Goal: Information Seeking & Learning: Learn about a topic

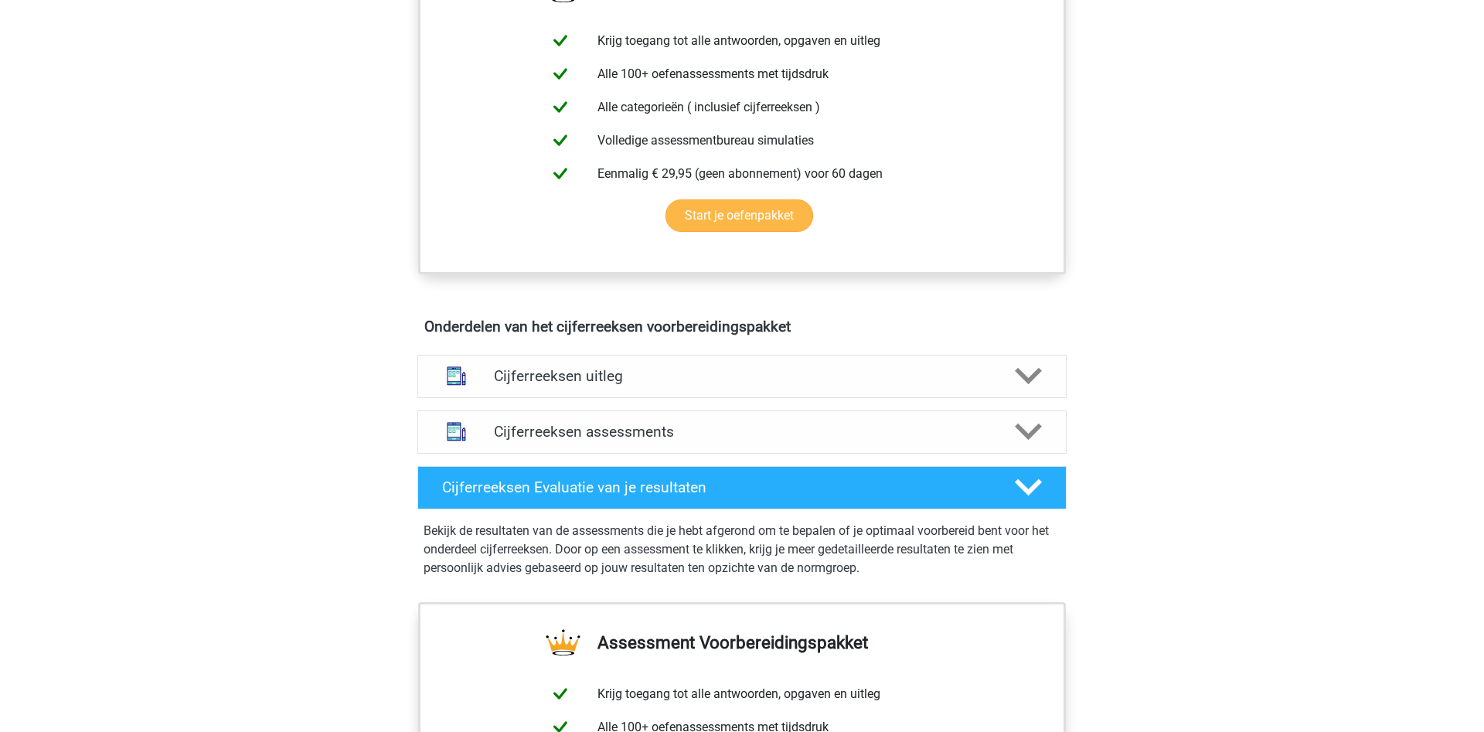
scroll to position [237, 0]
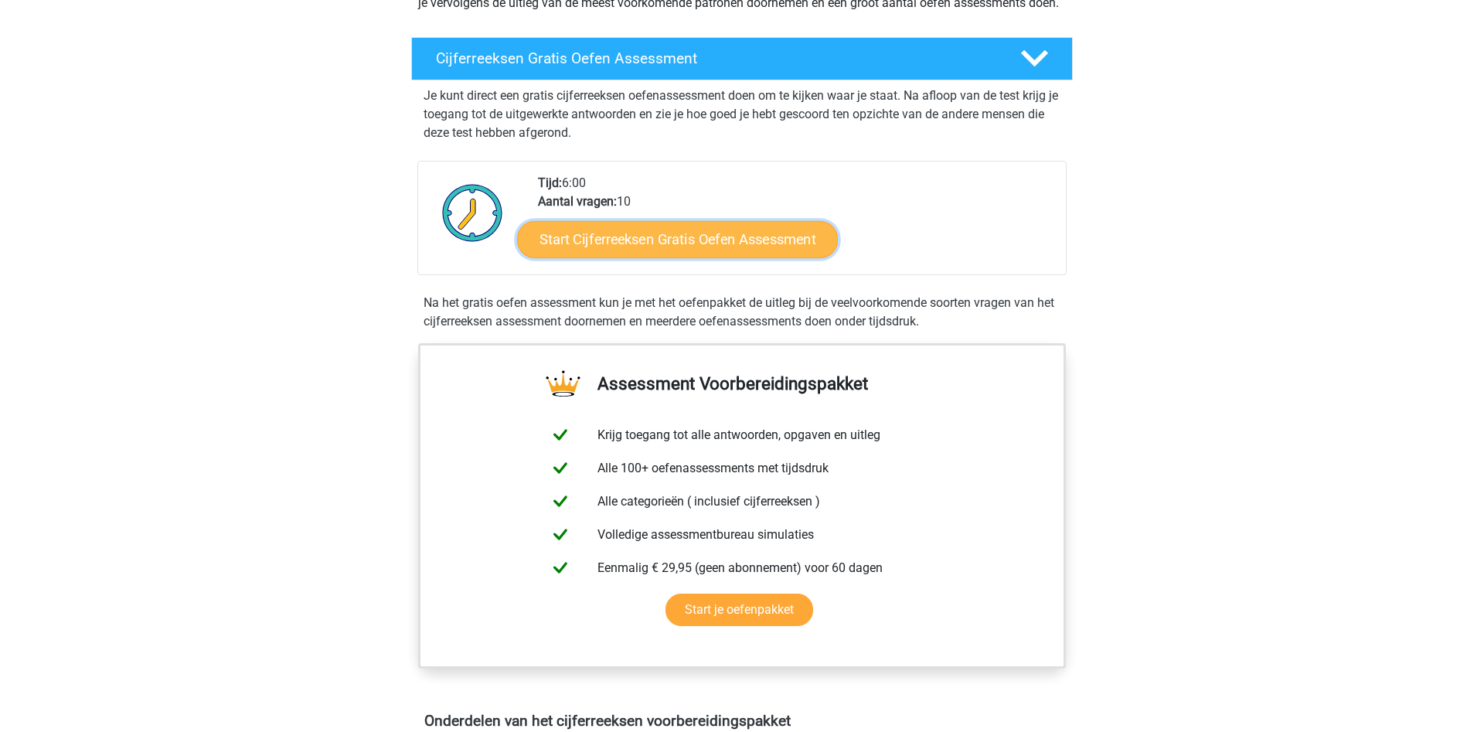
click at [643, 257] on link "Start Cijferreeksen Gratis Oefen Assessment" at bounding box center [677, 238] width 321 height 37
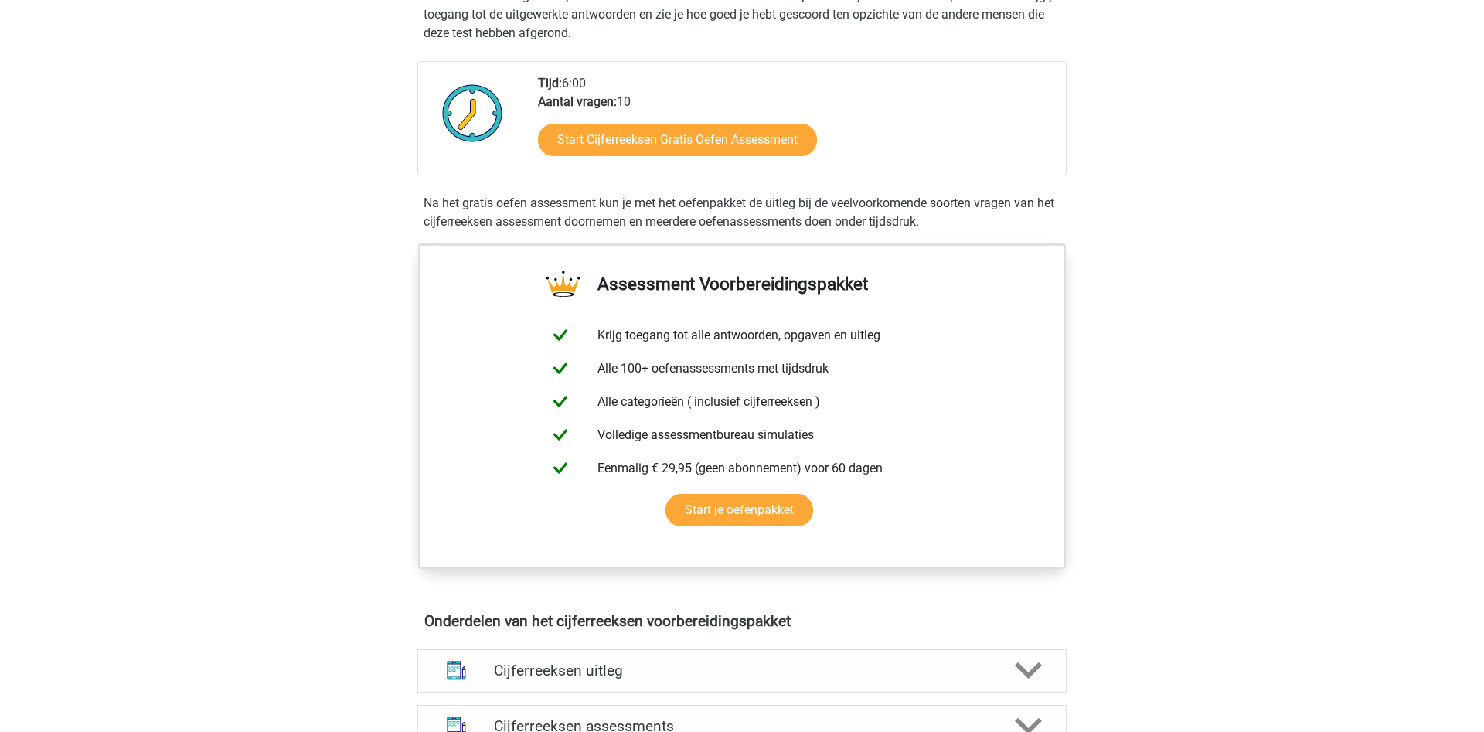
scroll to position [394, 0]
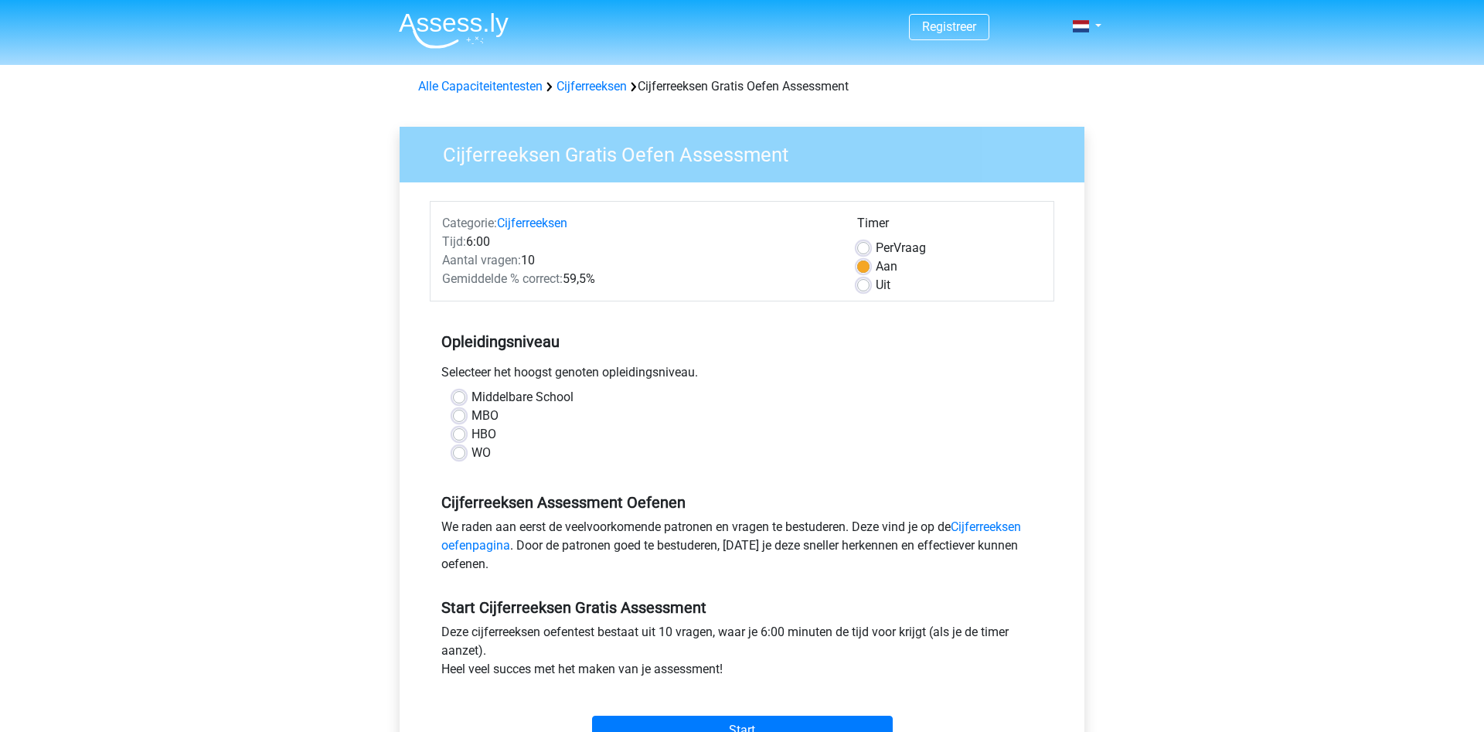
click at [471, 414] on label "MBO" at bounding box center [484, 416] width 27 height 19
click at [459, 414] on input "MBO" at bounding box center [459, 414] width 12 height 15
radio input "true"
click at [471, 437] on label "HBO" at bounding box center [483, 434] width 25 height 19
click at [456, 437] on input "HBO" at bounding box center [459, 432] width 12 height 15
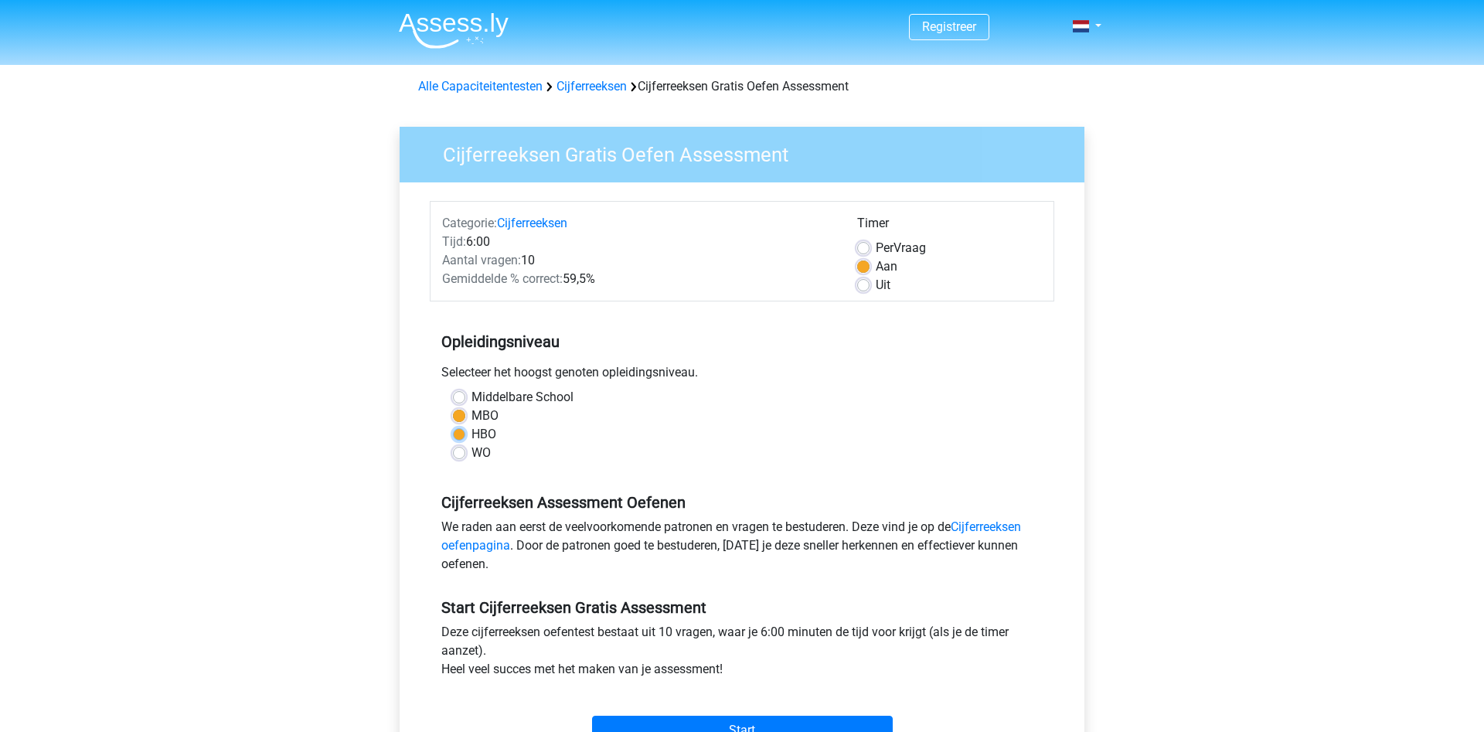
radio input "true"
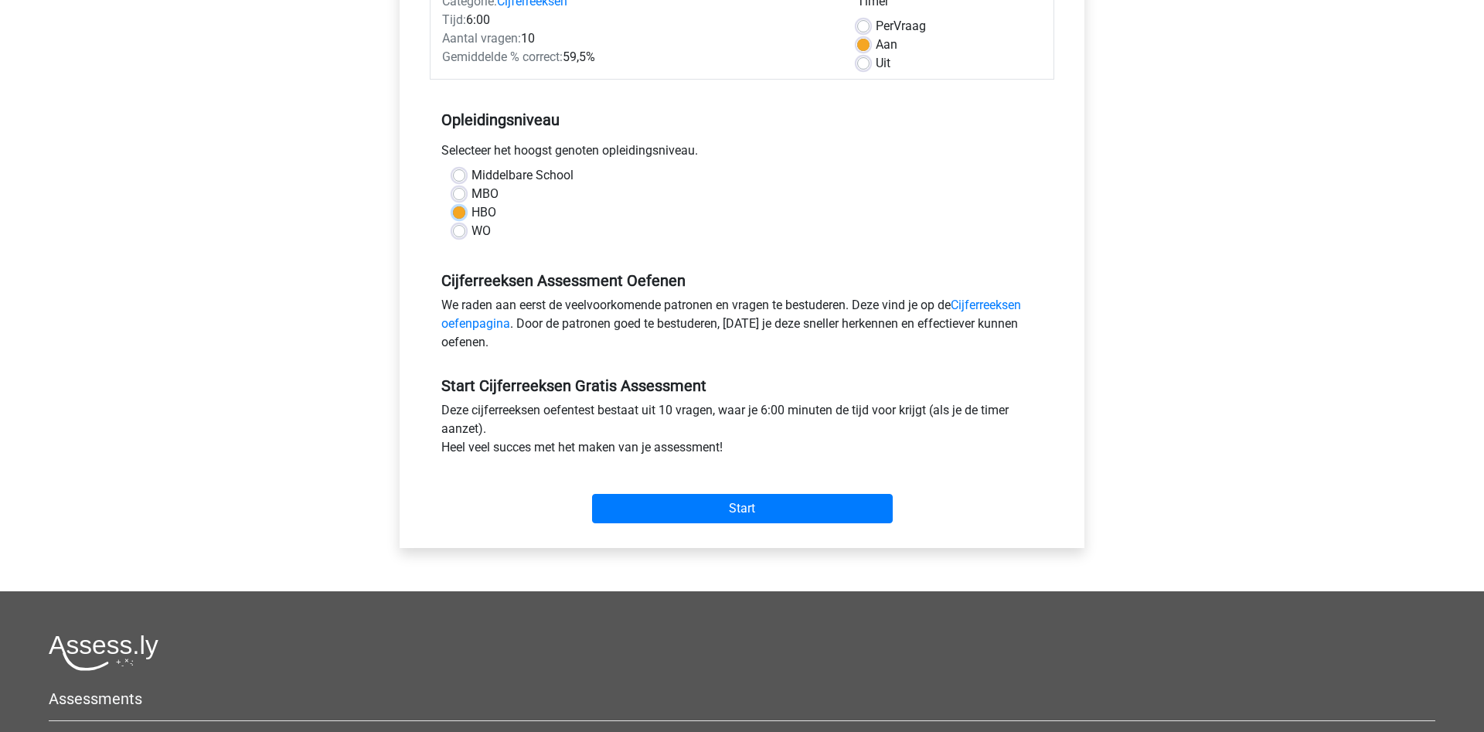
scroll to position [315, 0]
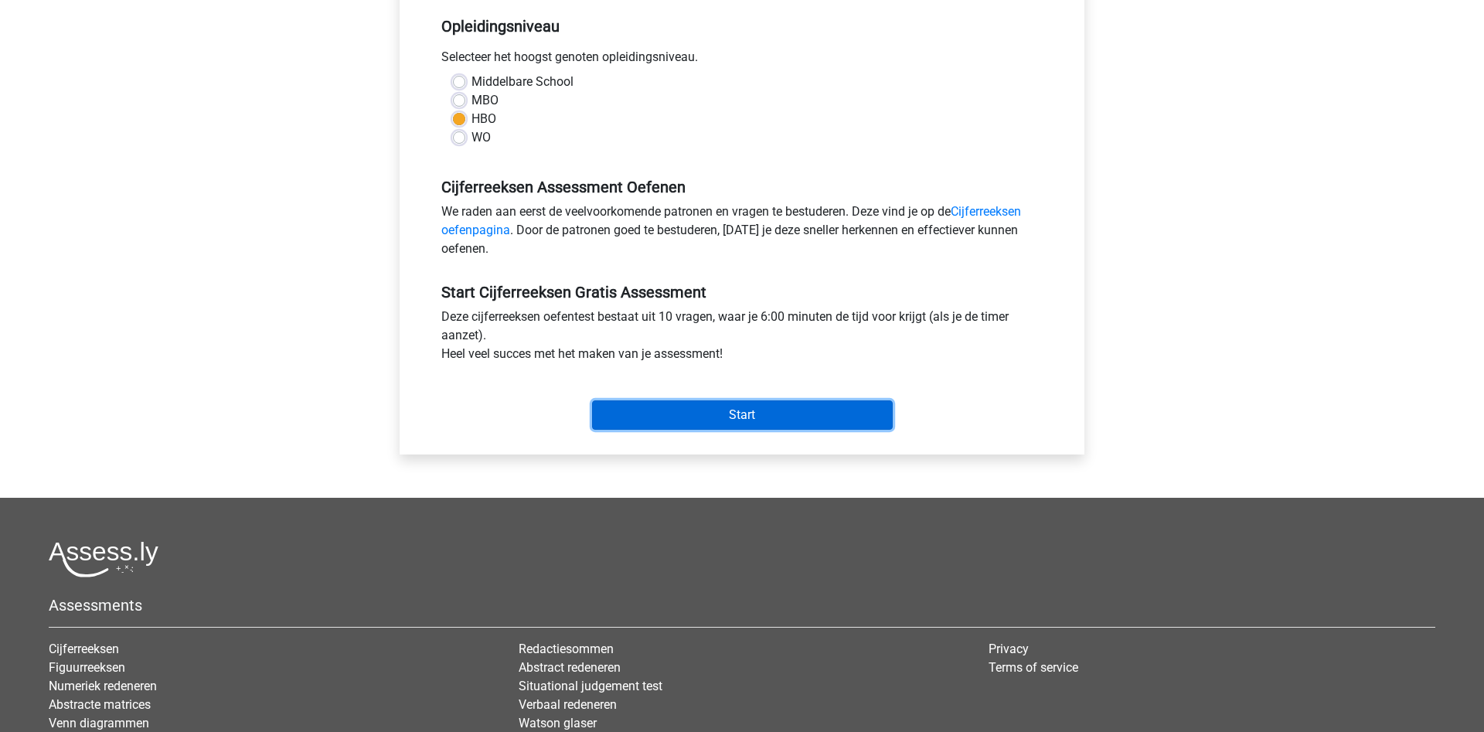
click at [671, 404] on input "Start" at bounding box center [742, 414] width 301 height 29
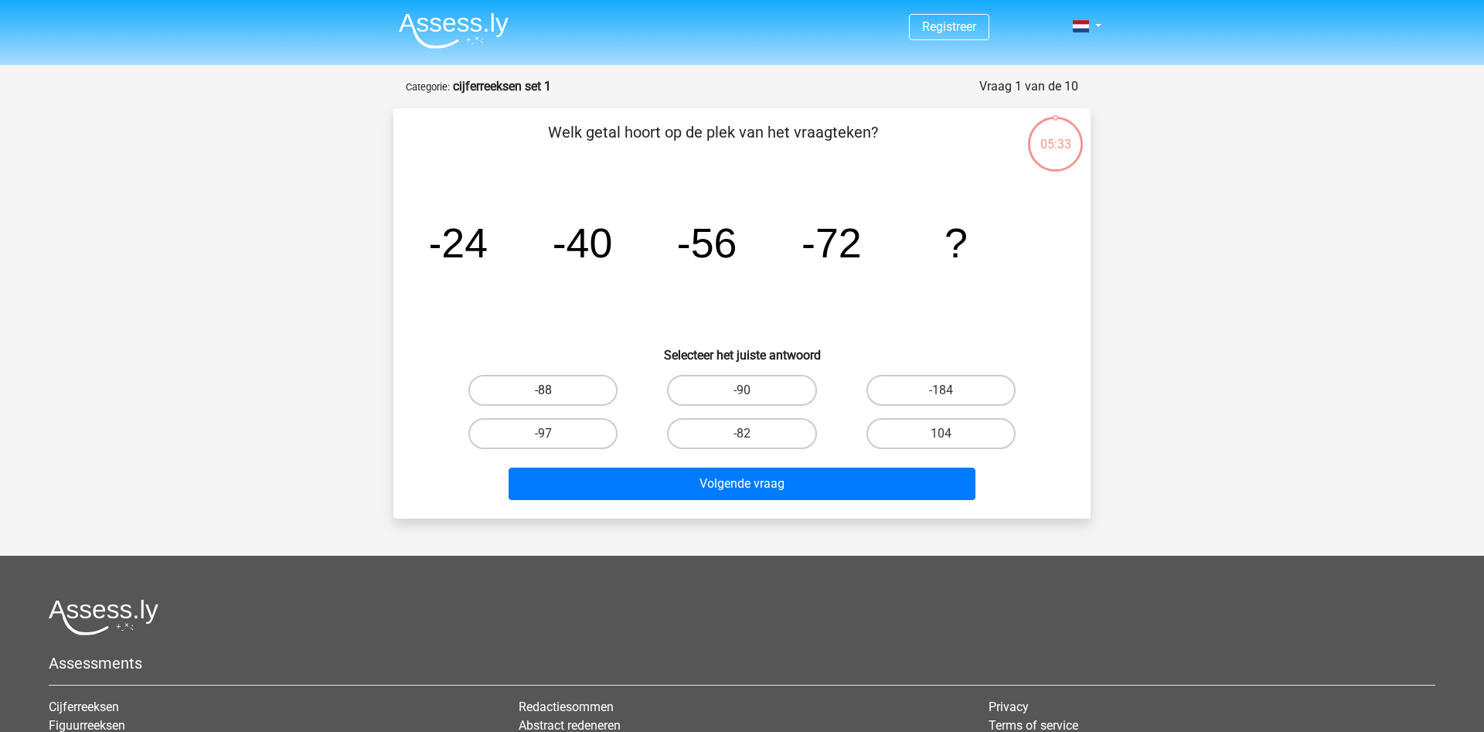
drag, startPoint x: 556, startPoint y: 381, endPoint x: 589, endPoint y: 391, distance: 34.0
click at [556, 382] on label "-88" at bounding box center [542, 390] width 149 height 31
click at [553, 390] on input "-88" at bounding box center [548, 395] width 10 height 10
radio input "true"
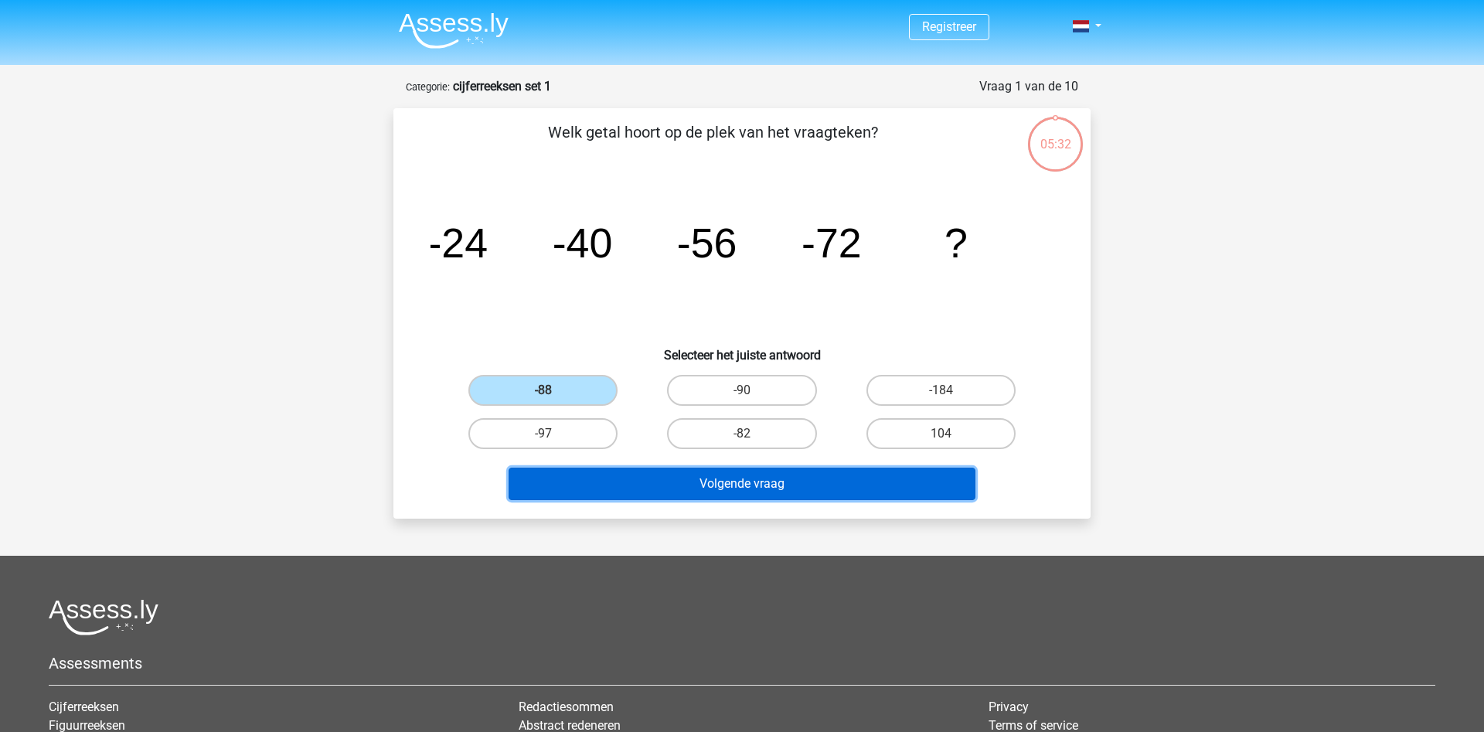
click at [777, 481] on button "Volgende vraag" at bounding box center [743, 484] width 468 height 32
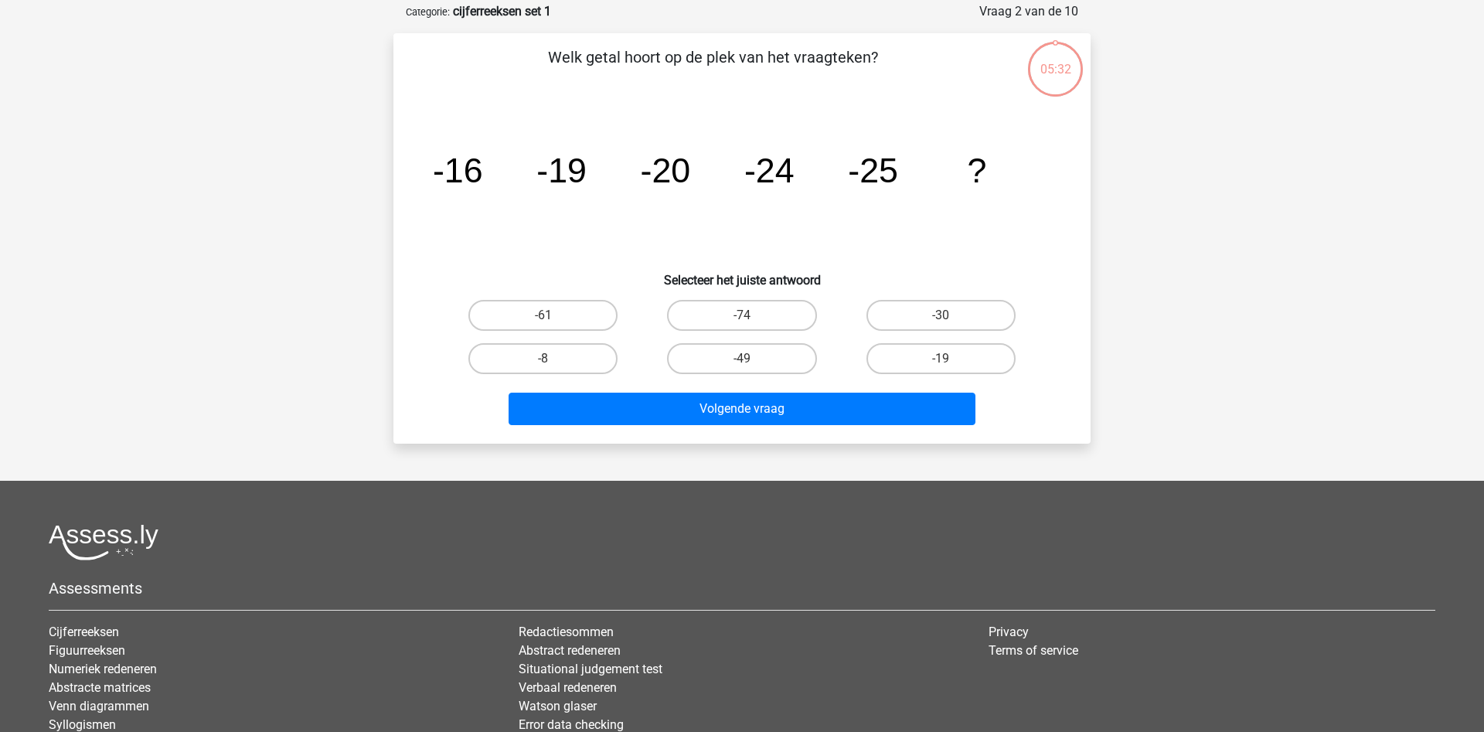
scroll to position [77, 0]
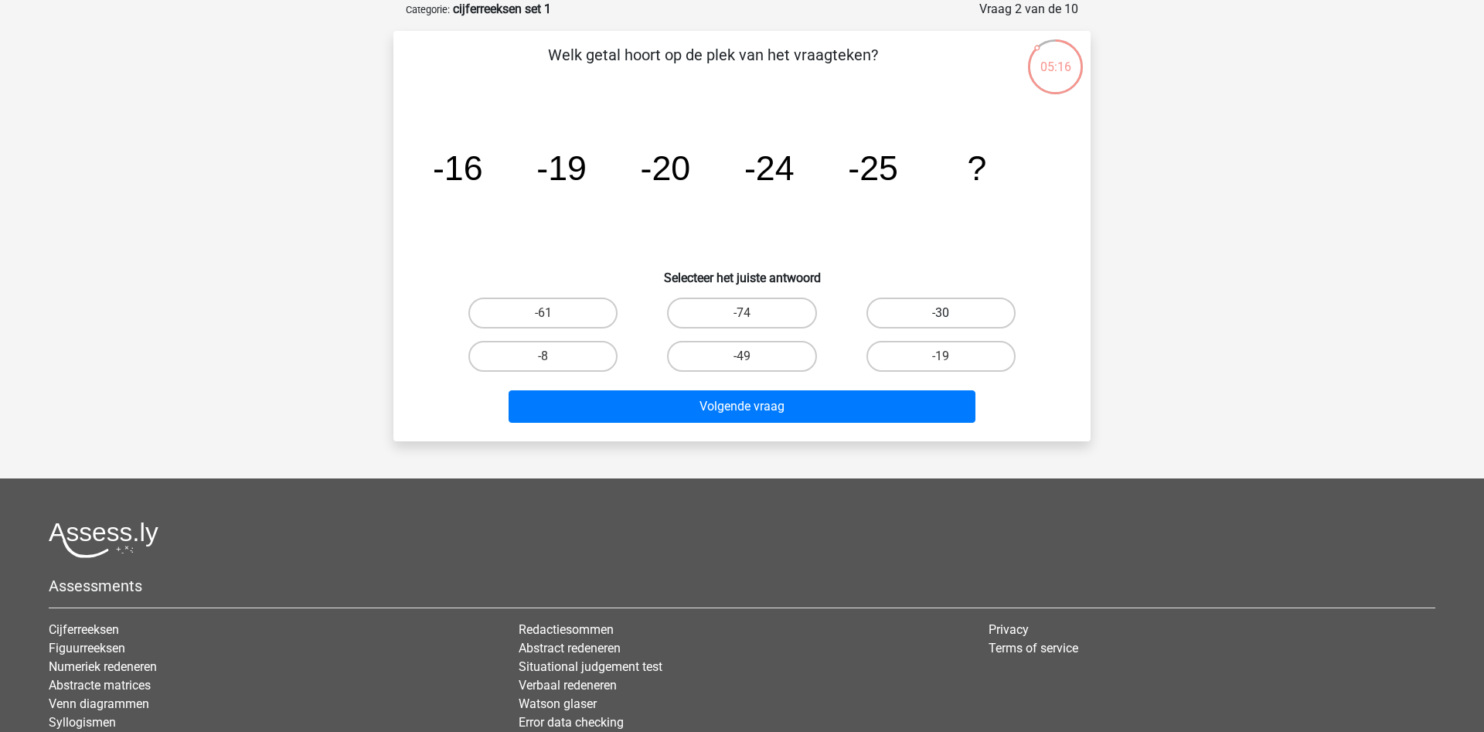
click at [917, 313] on label "-30" at bounding box center [940, 313] width 149 height 31
click at [941, 313] on input "-30" at bounding box center [946, 318] width 10 height 10
radio input "true"
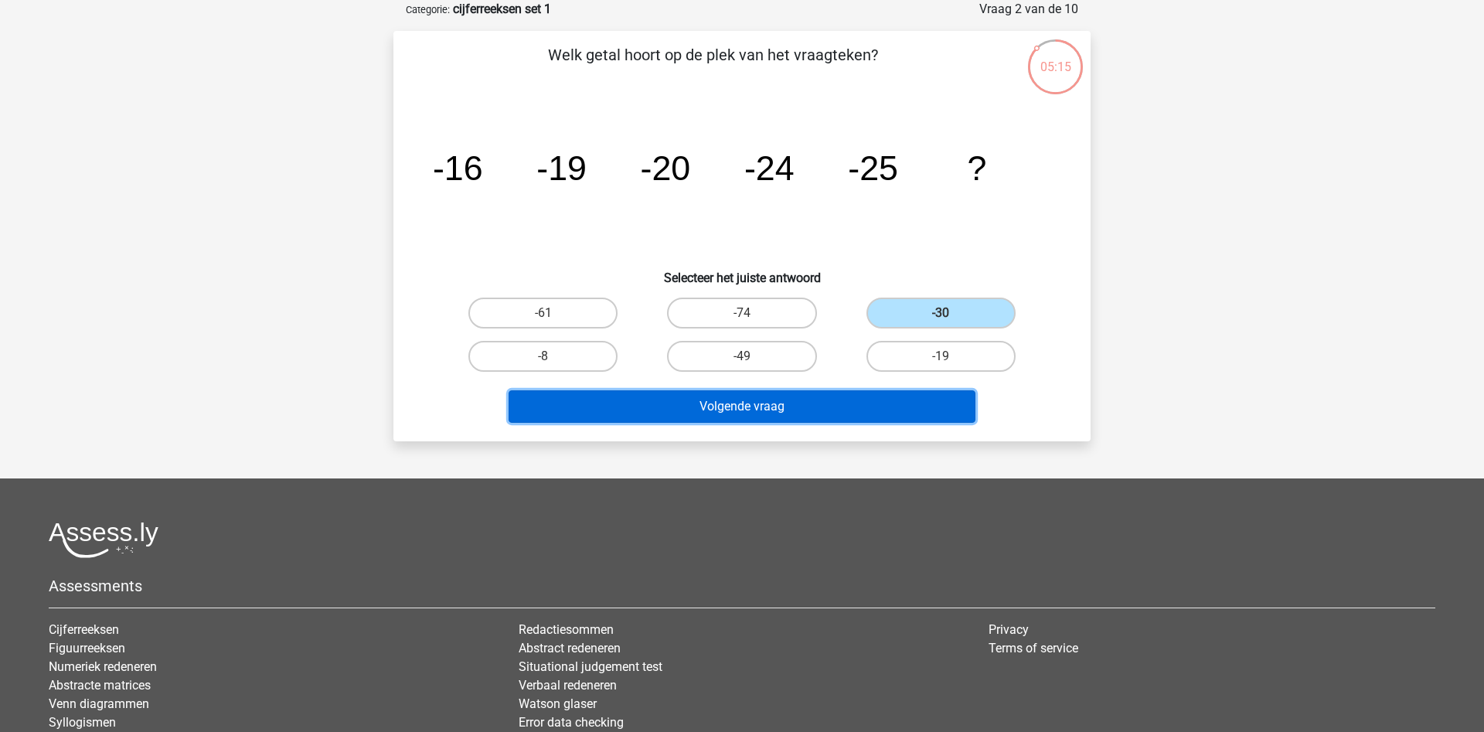
click at [757, 400] on button "Volgende vraag" at bounding box center [743, 406] width 468 height 32
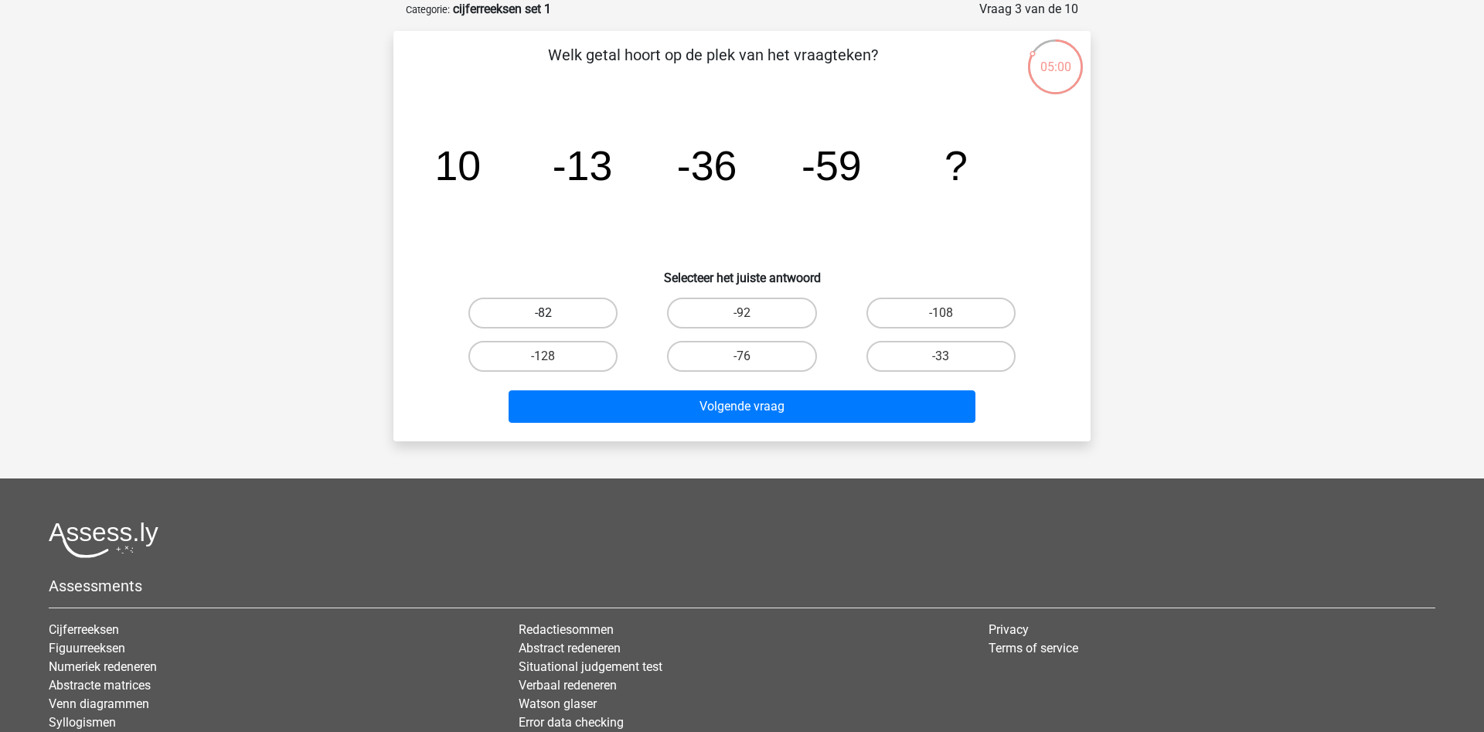
click at [555, 311] on label "-82" at bounding box center [542, 313] width 149 height 31
click at [553, 313] on input "-82" at bounding box center [548, 318] width 10 height 10
radio input "true"
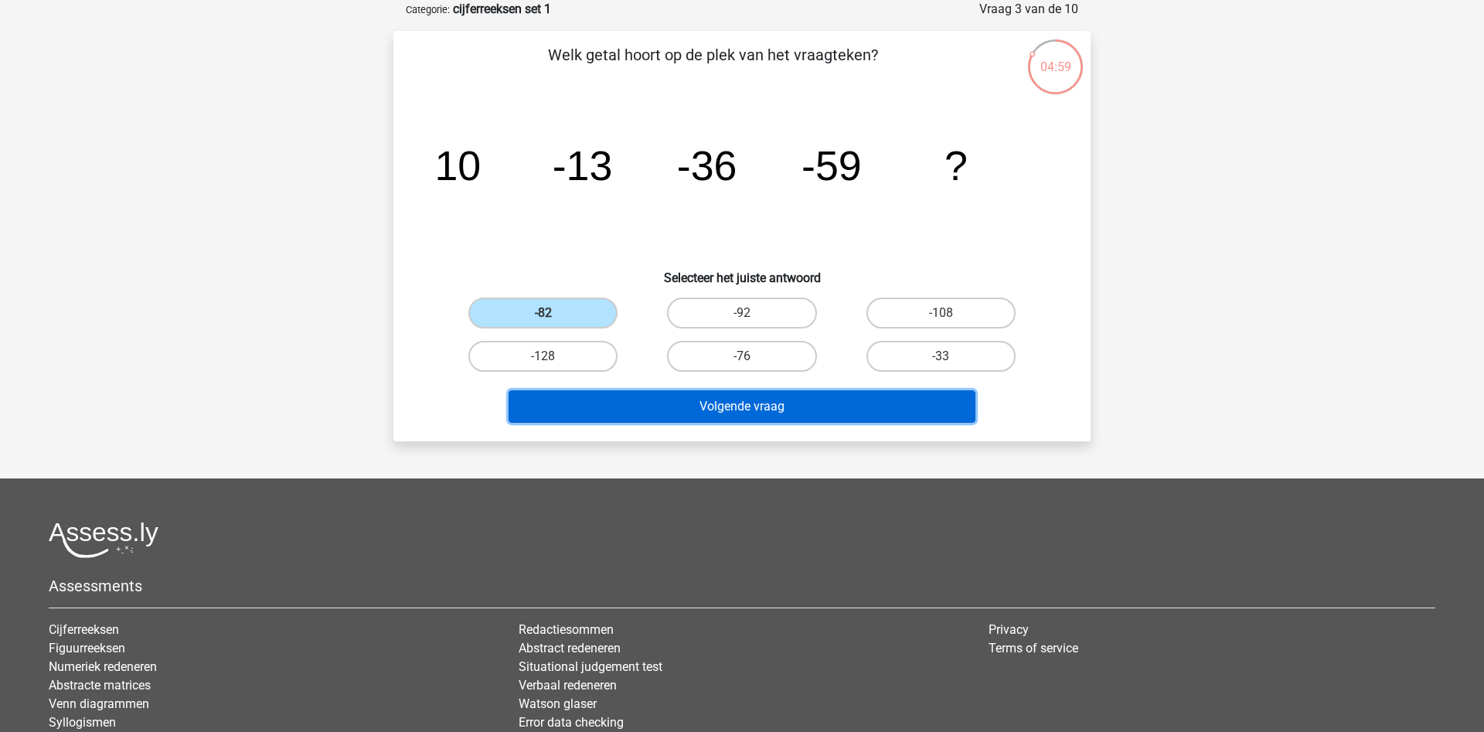
click at [713, 417] on button "Volgende vraag" at bounding box center [743, 406] width 468 height 32
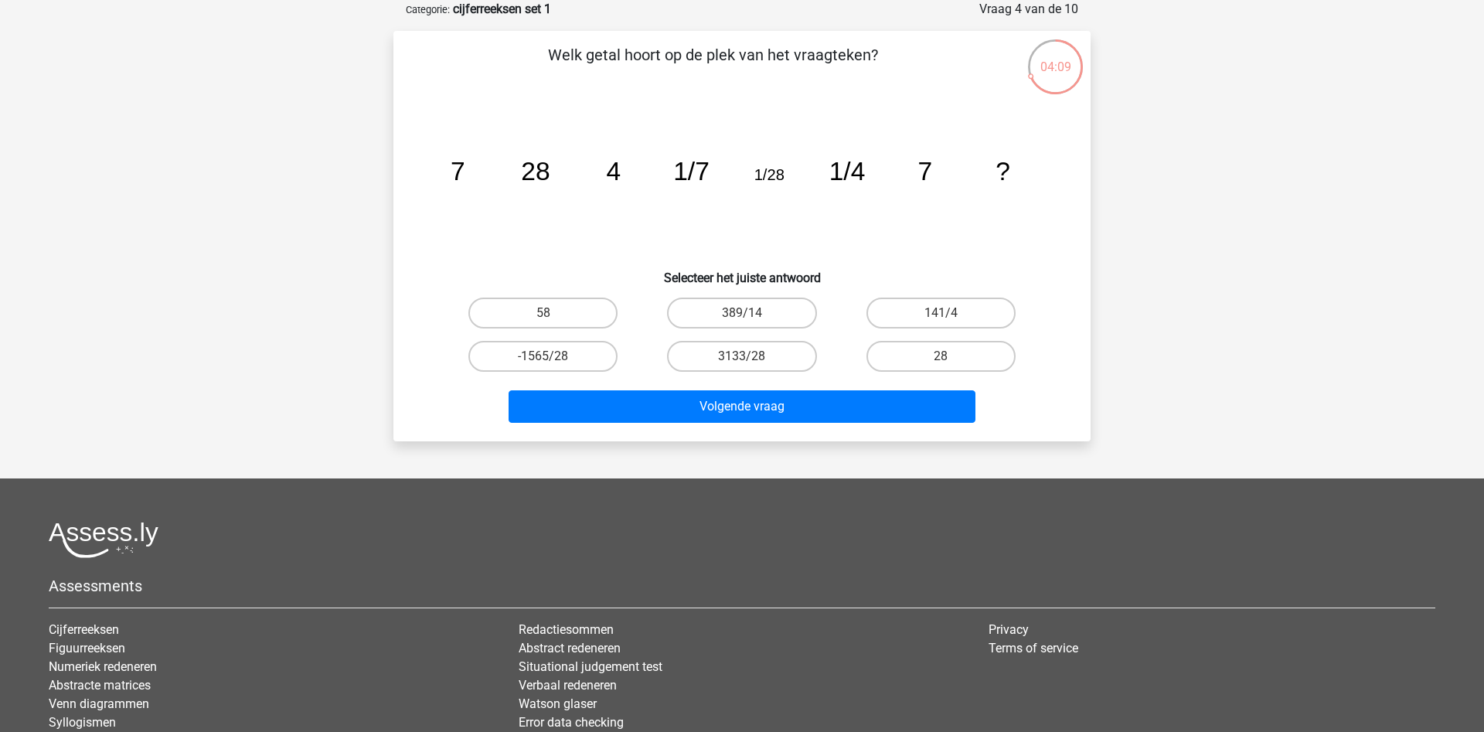
click at [553, 357] on input "-1565/28" at bounding box center [548, 361] width 10 height 10
radio input "true"
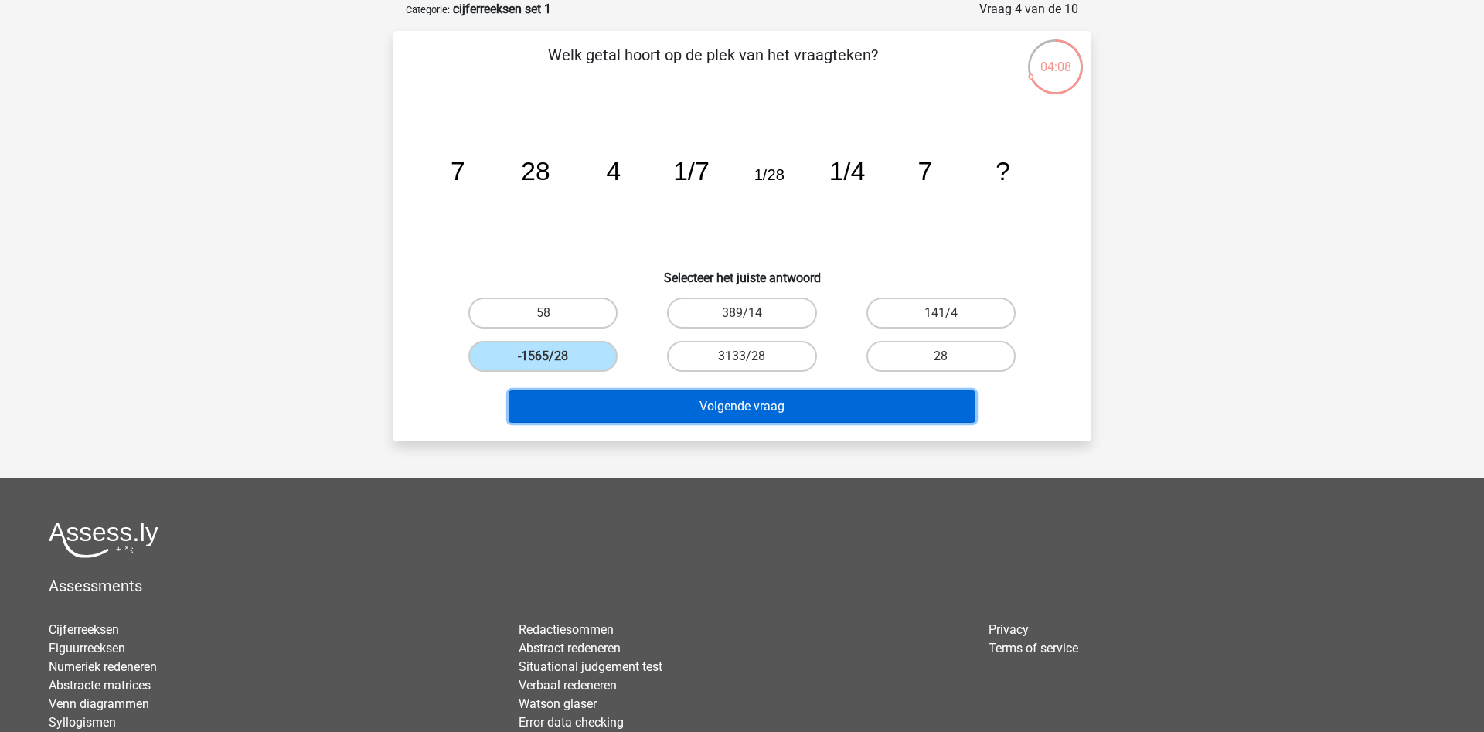
click at [695, 408] on button "Volgende vraag" at bounding box center [743, 406] width 468 height 32
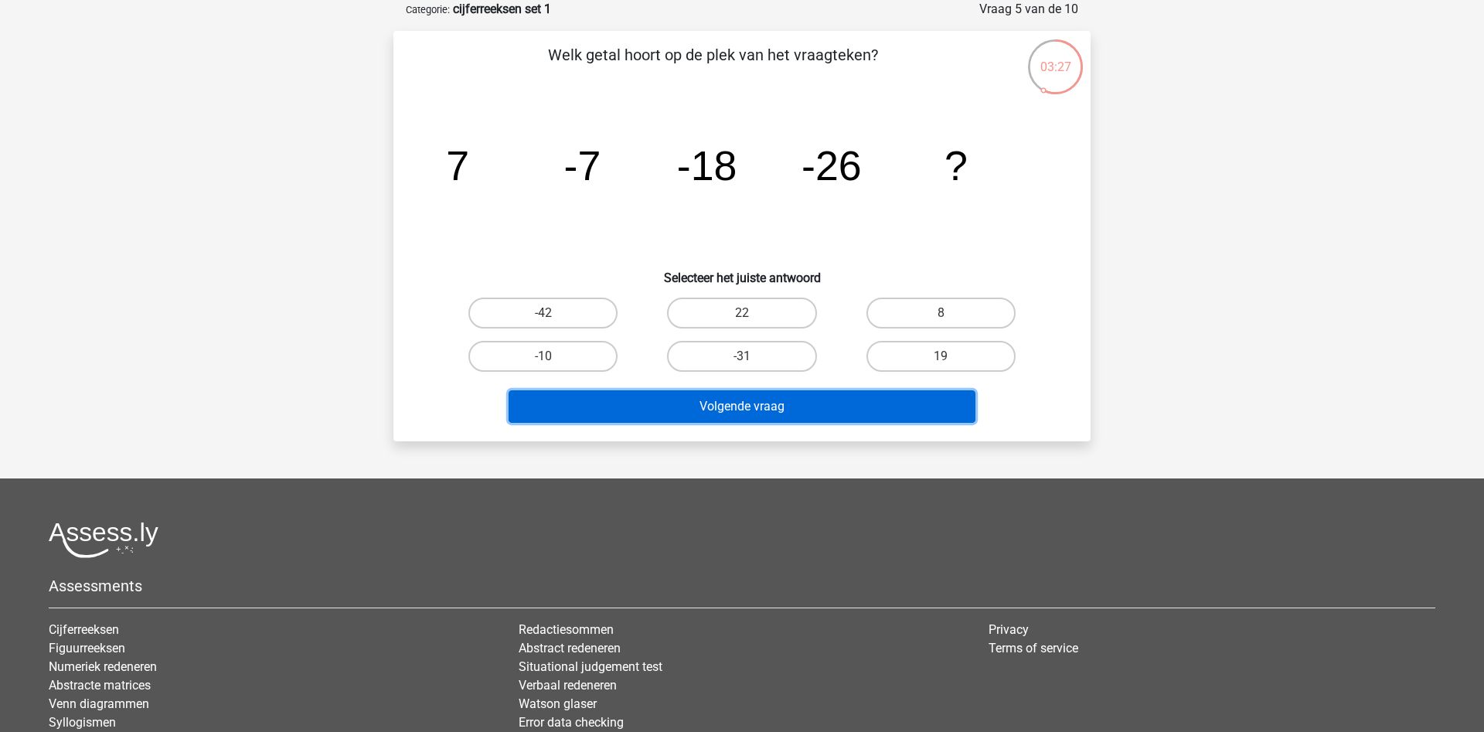
click at [795, 413] on button "Volgende vraag" at bounding box center [743, 406] width 468 height 32
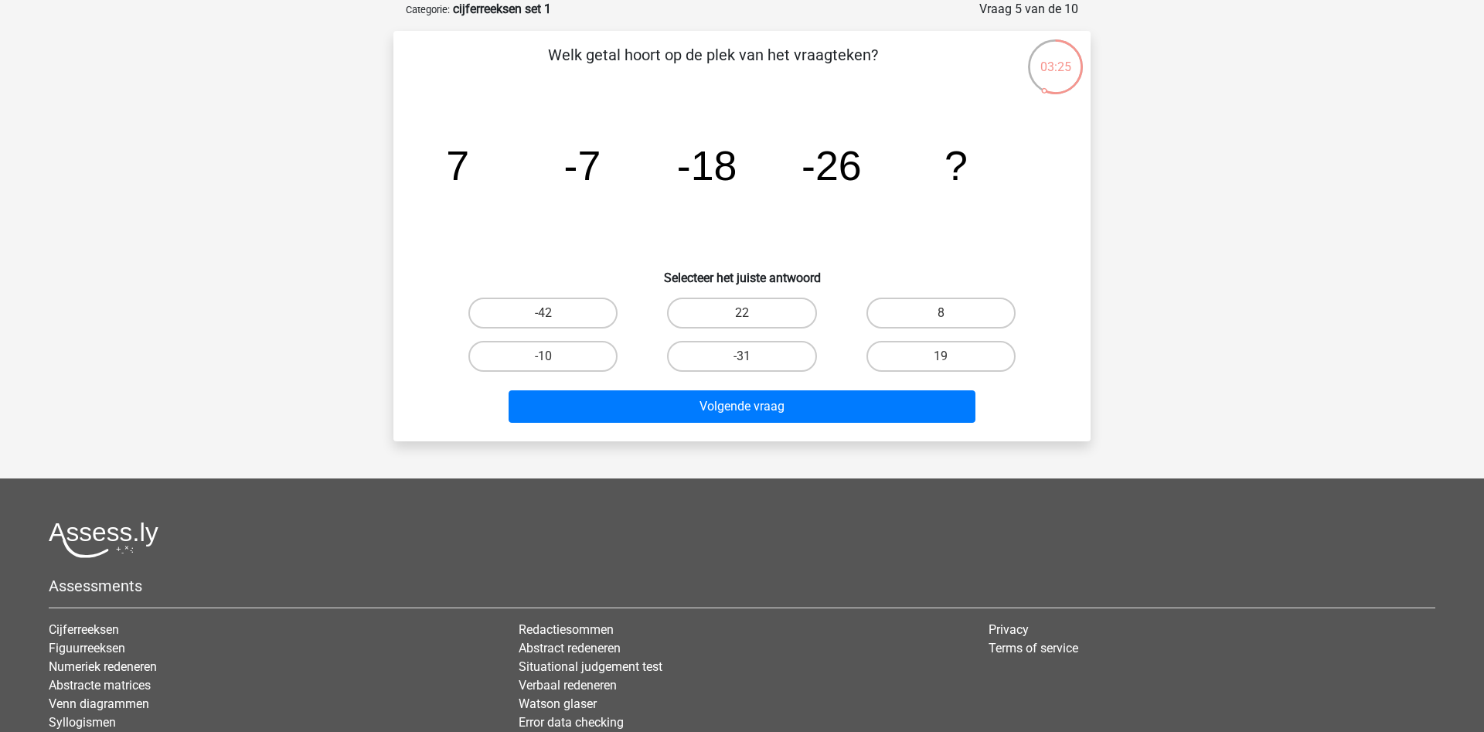
click at [635, 160] on icon "image/svg+xml 7 -7 -18 -26 ?" at bounding box center [741, 180] width 623 height 156
click at [736, 366] on label "-31" at bounding box center [741, 356] width 149 height 31
click at [742, 366] on input "-31" at bounding box center [747, 361] width 10 height 10
radio input "true"
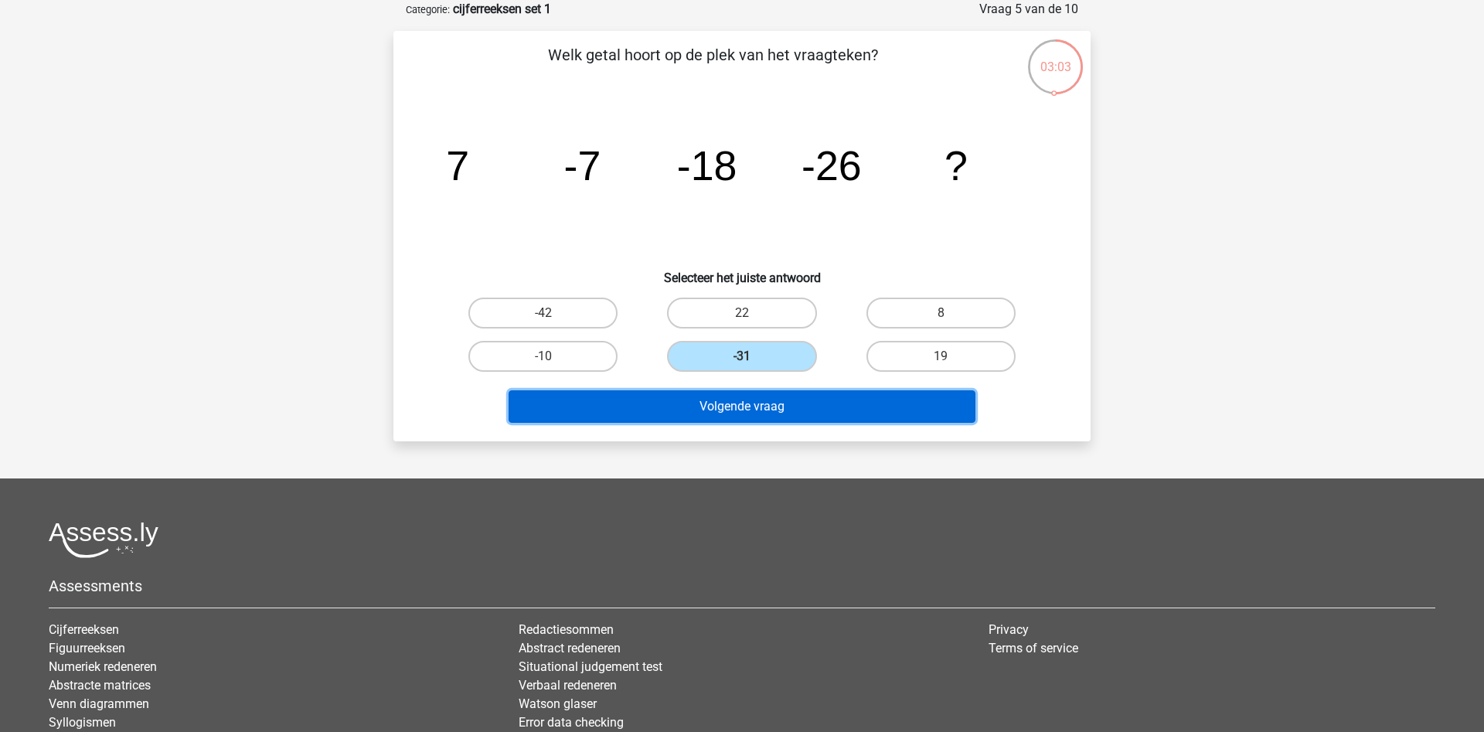
click at [768, 403] on button "Volgende vraag" at bounding box center [743, 406] width 468 height 32
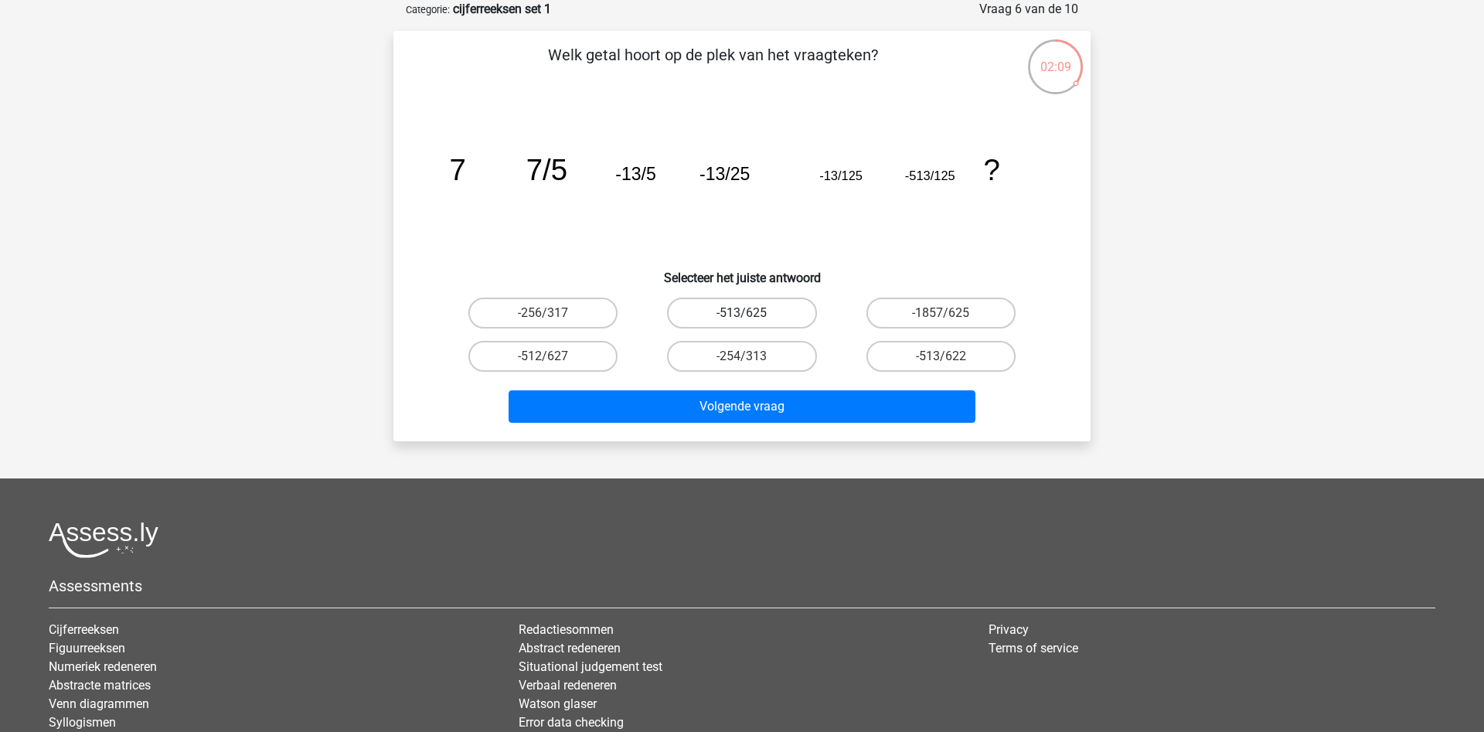
click at [788, 310] on label "-513/625" at bounding box center [741, 313] width 149 height 31
click at [752, 313] on input "-513/625" at bounding box center [747, 318] width 10 height 10
radio input "true"
click at [795, 427] on div "Volgende vraag" at bounding box center [742, 409] width 597 height 39
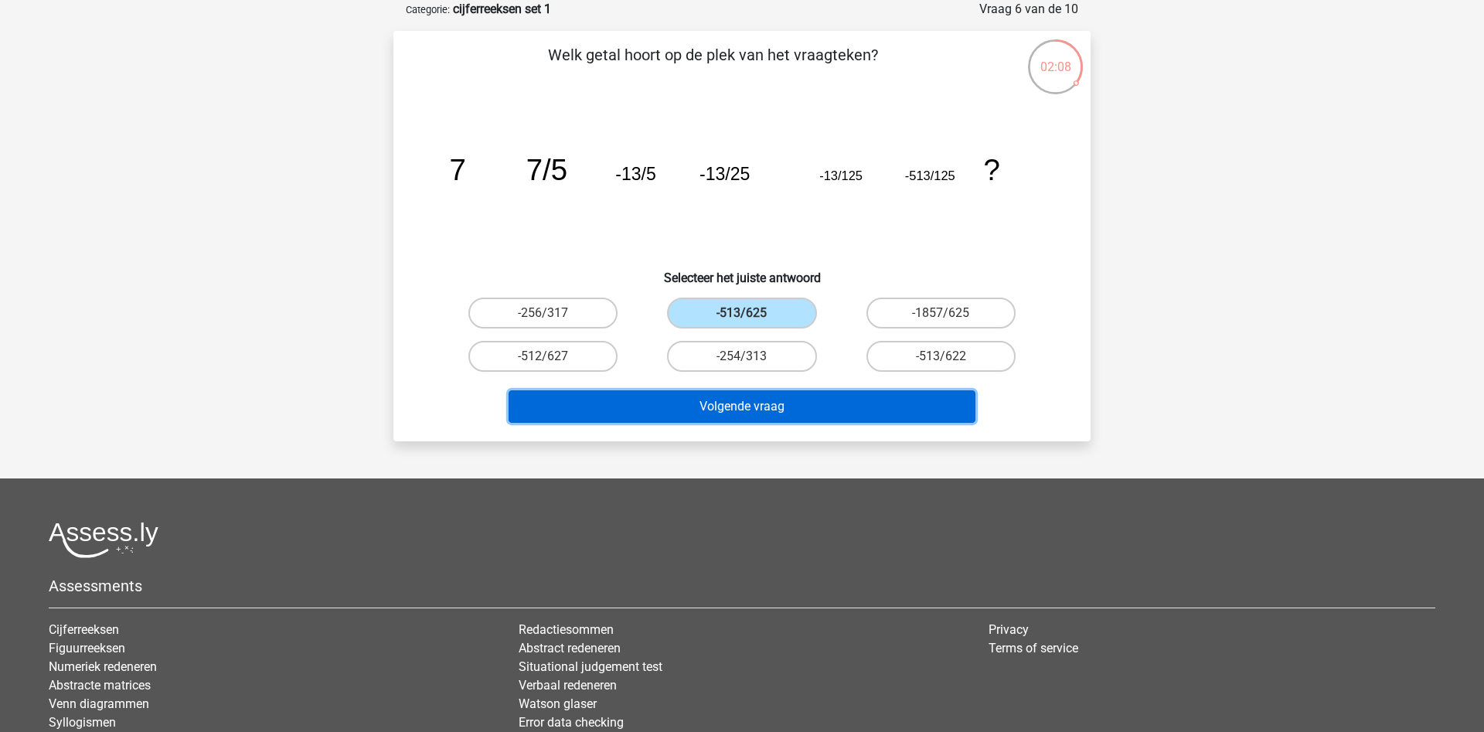
click at [795, 413] on button "Volgende vraag" at bounding box center [743, 406] width 468 height 32
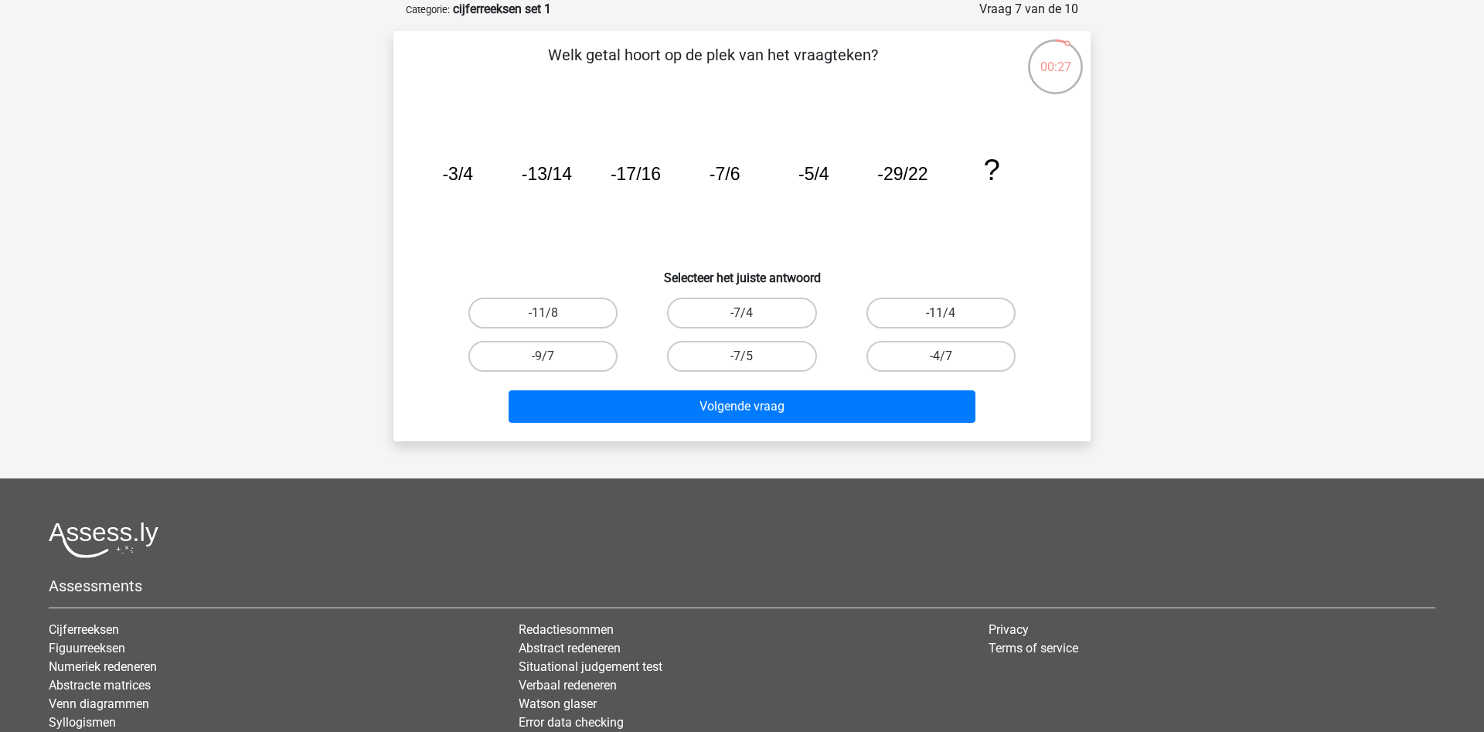
click at [964, 373] on div "-4/7" at bounding box center [941, 356] width 199 height 43
click at [965, 367] on label "-4/7" at bounding box center [940, 356] width 149 height 31
click at [951, 366] on input "-4/7" at bounding box center [946, 361] width 10 height 10
radio input "true"
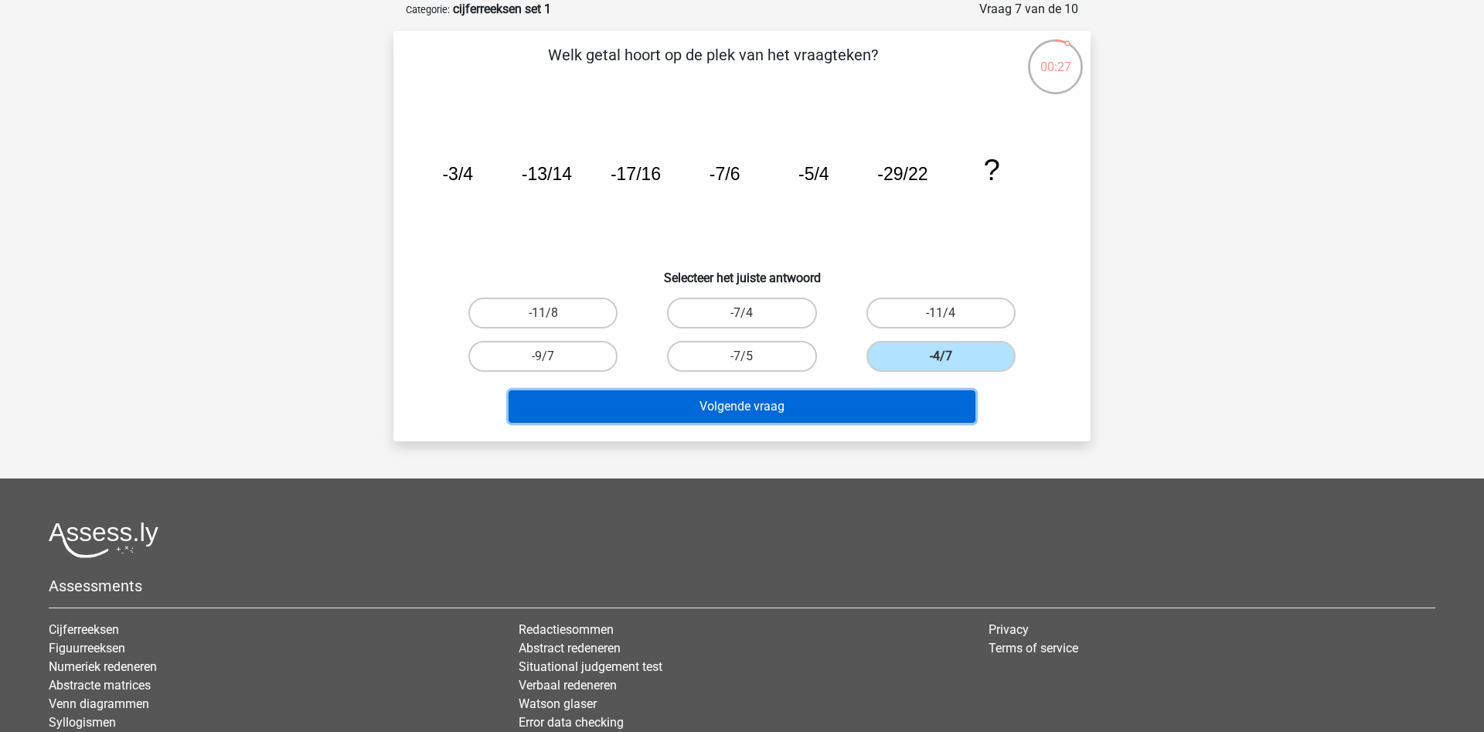
click at [943, 394] on button "Volgende vraag" at bounding box center [743, 406] width 468 height 32
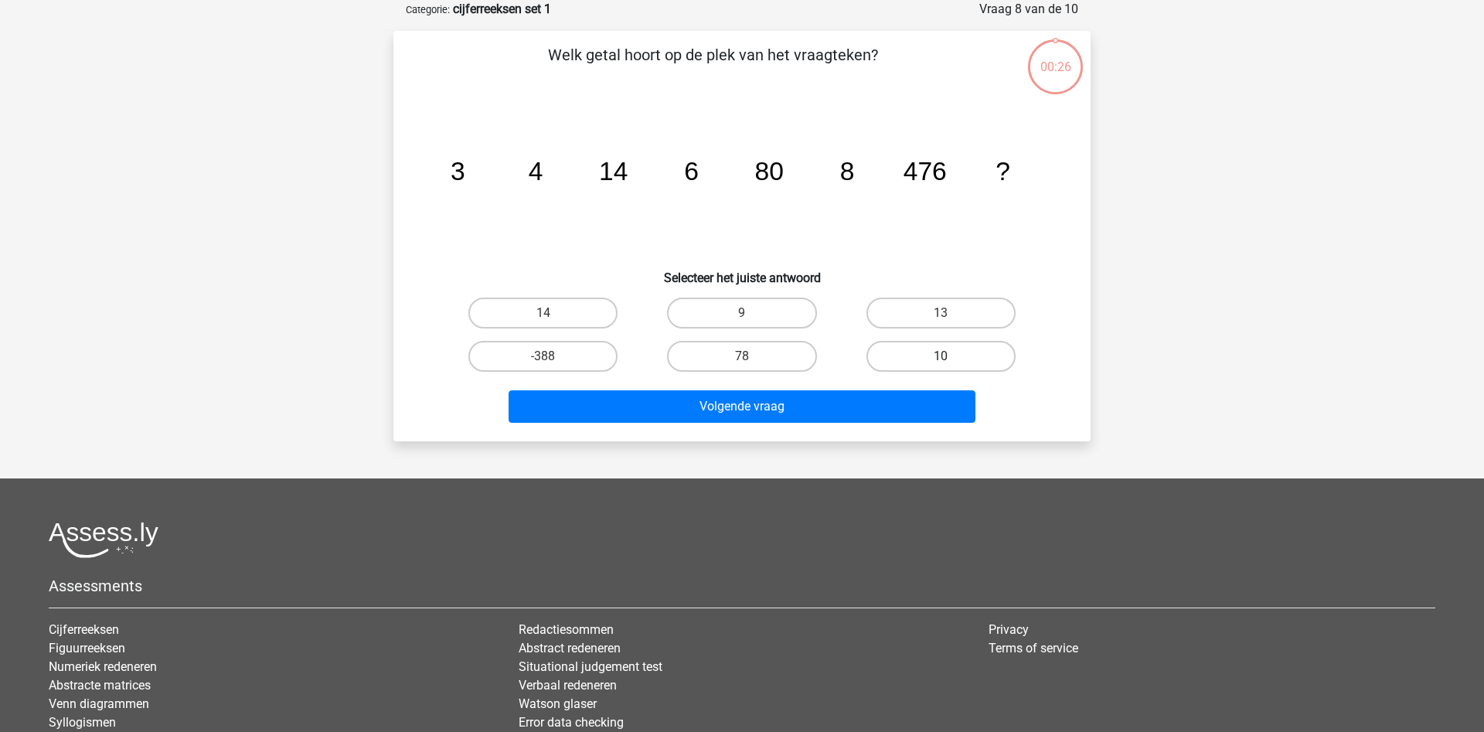
click at [938, 357] on label "10" at bounding box center [940, 356] width 149 height 31
click at [941, 357] on input "10" at bounding box center [946, 361] width 10 height 10
radio input "true"
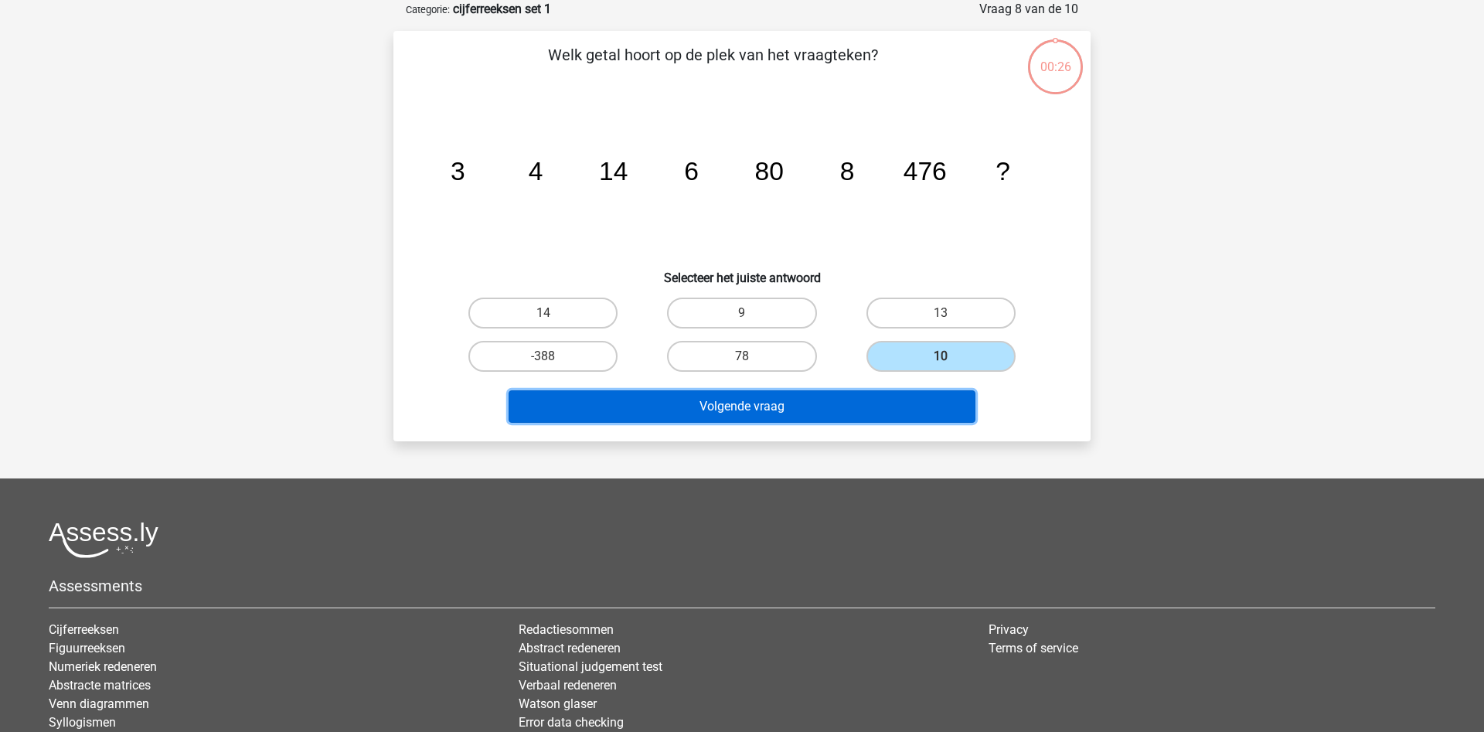
click at [923, 398] on button "Volgende vraag" at bounding box center [743, 406] width 468 height 32
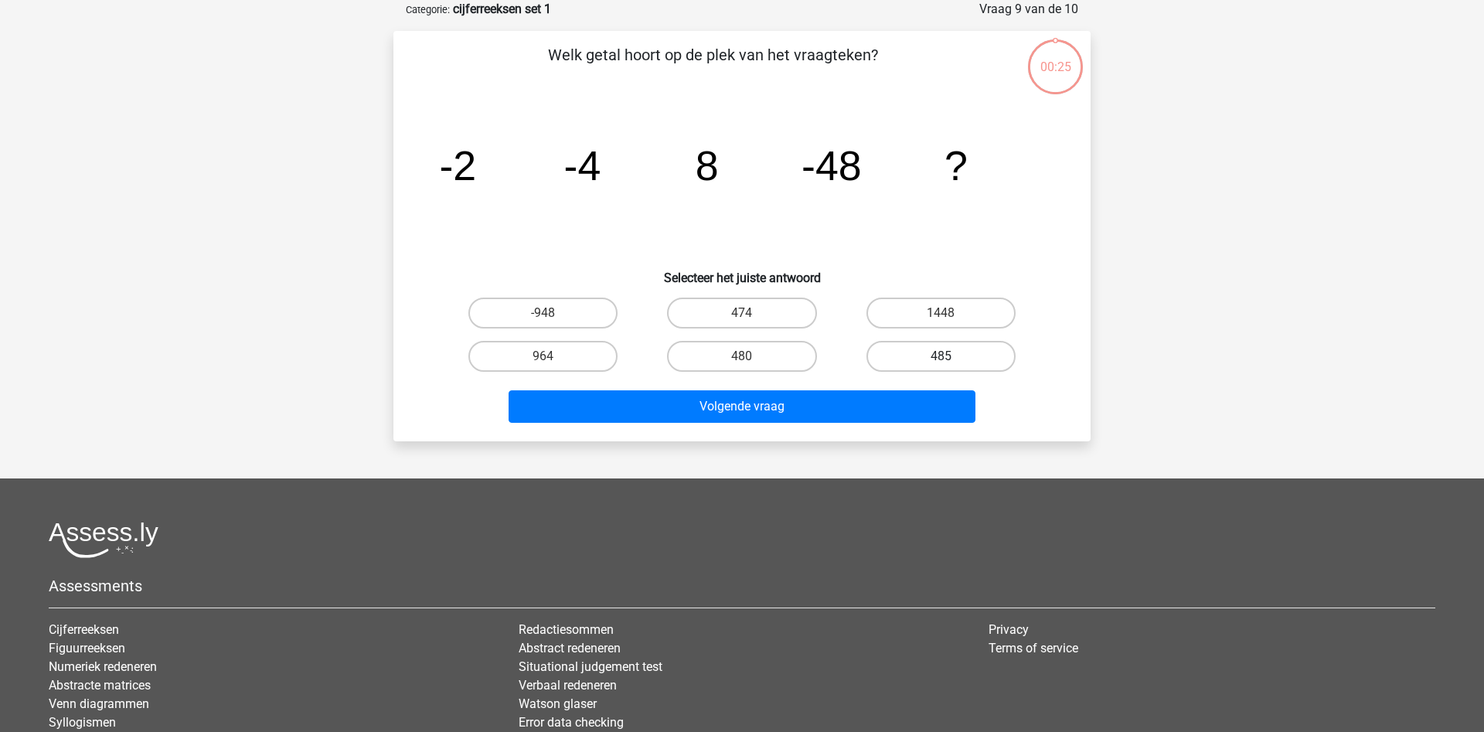
click at [930, 358] on label "485" at bounding box center [940, 356] width 149 height 31
click at [941, 358] on input "485" at bounding box center [946, 361] width 10 height 10
radio input "true"
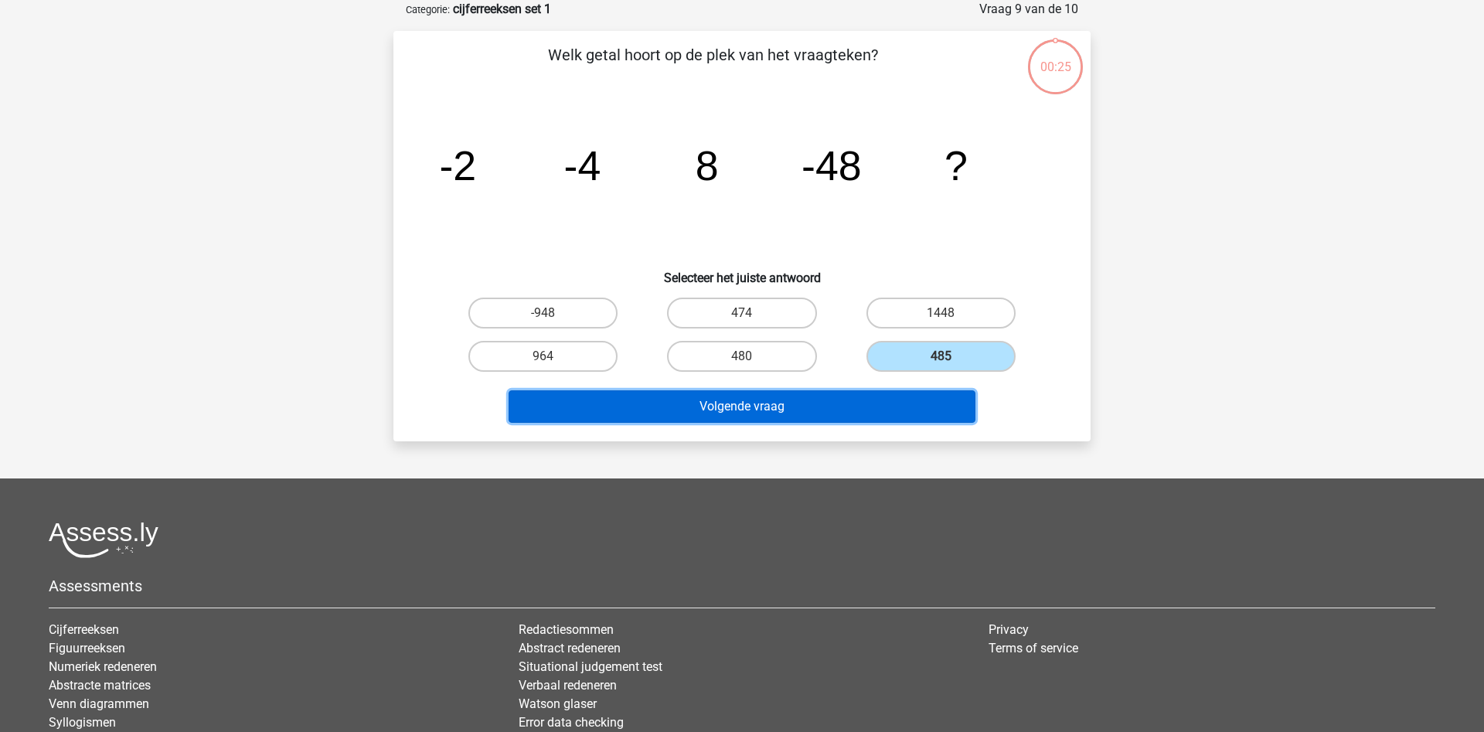
click at [918, 394] on button "Volgende vraag" at bounding box center [743, 406] width 468 height 32
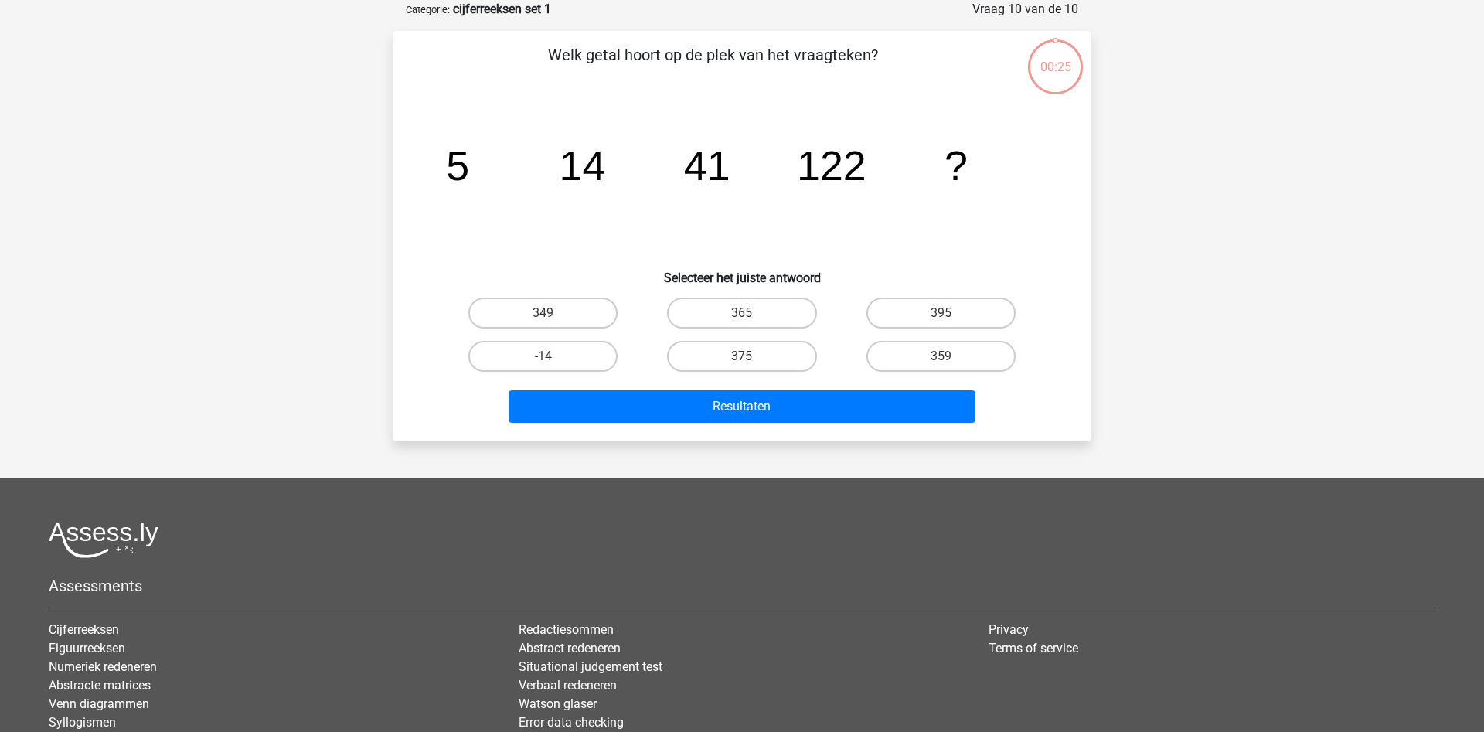
drag, startPoint x: 921, startPoint y: 366, endPoint x: 928, endPoint y: 372, distance: 9.4
click at [926, 370] on label "359" at bounding box center [940, 356] width 149 height 31
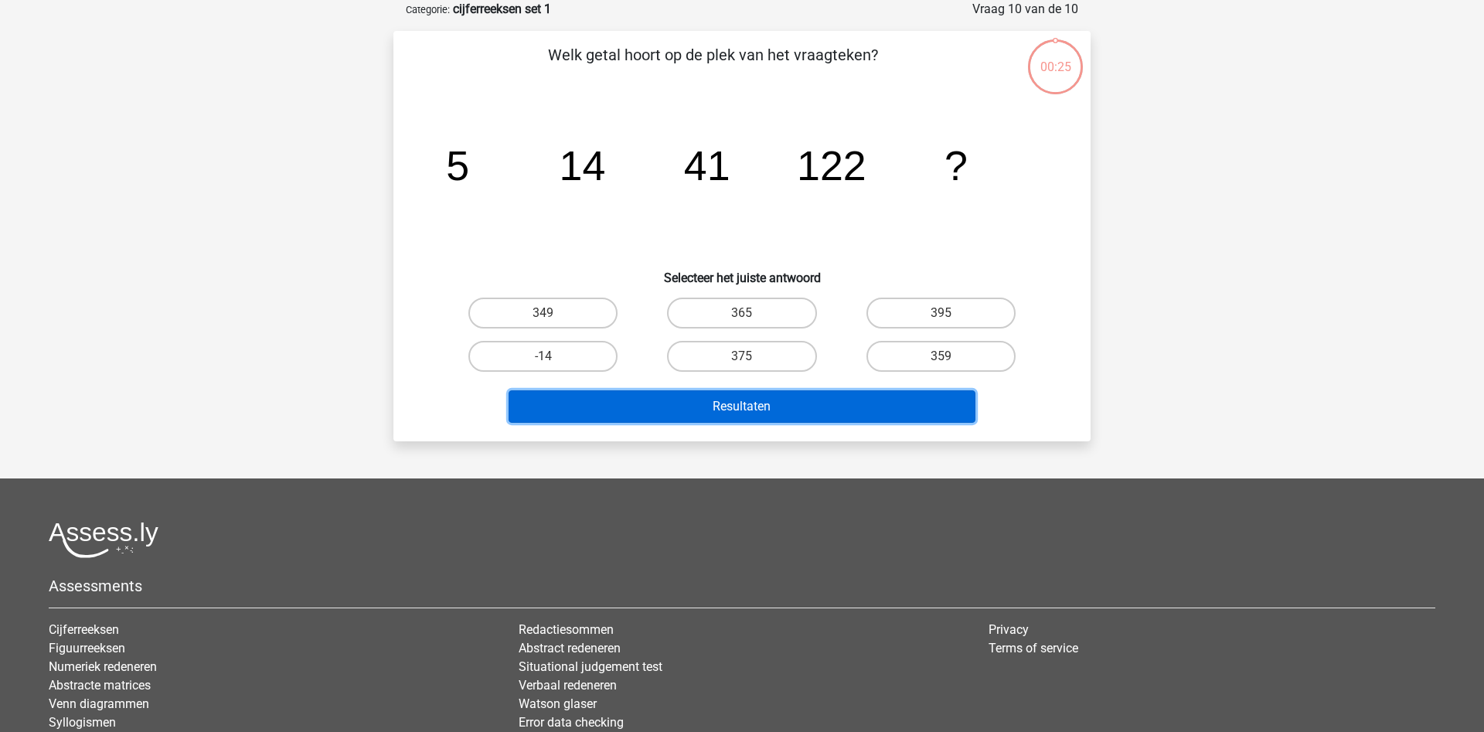
click at [924, 407] on button "Resultaten" at bounding box center [743, 406] width 468 height 32
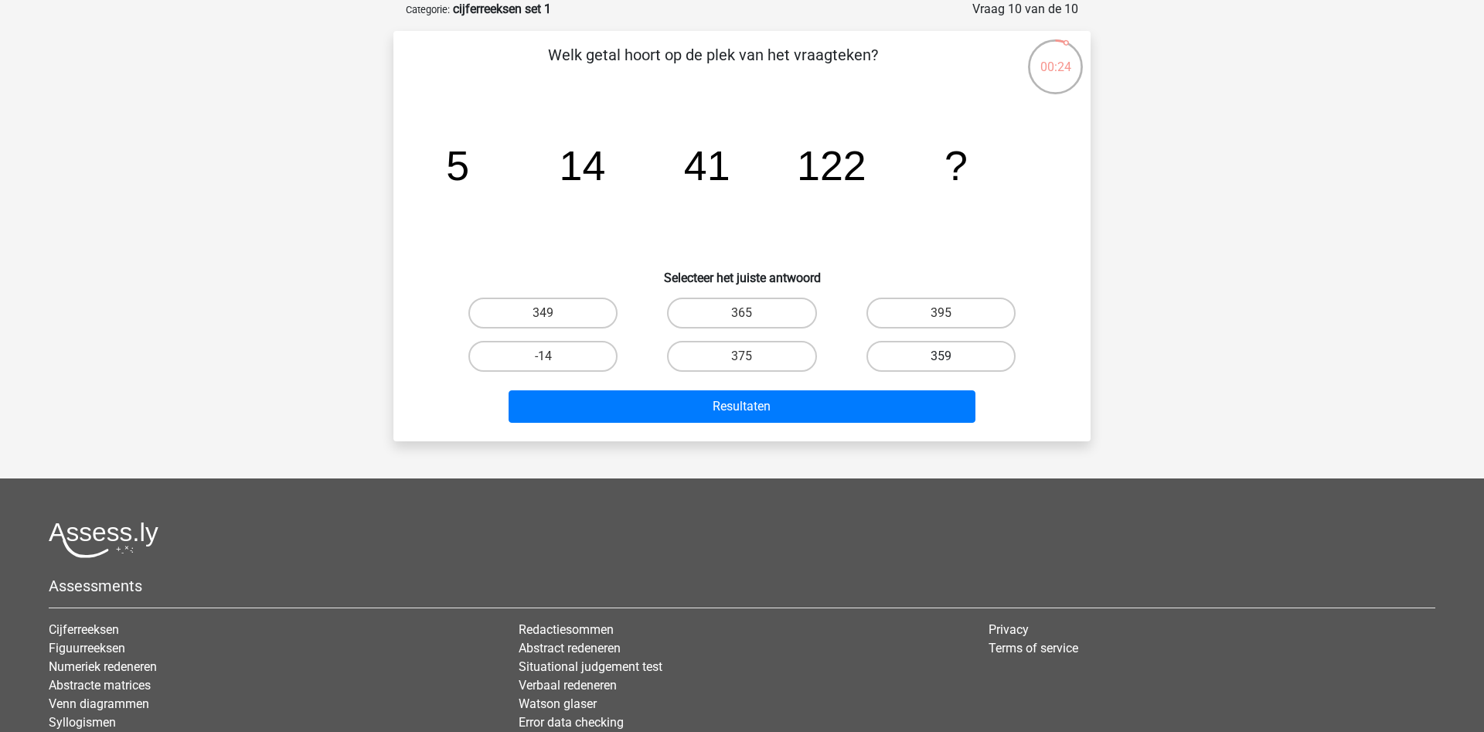
click at [934, 360] on label "359" at bounding box center [940, 356] width 149 height 31
click at [941, 360] on input "359" at bounding box center [946, 361] width 10 height 10
radio input "true"
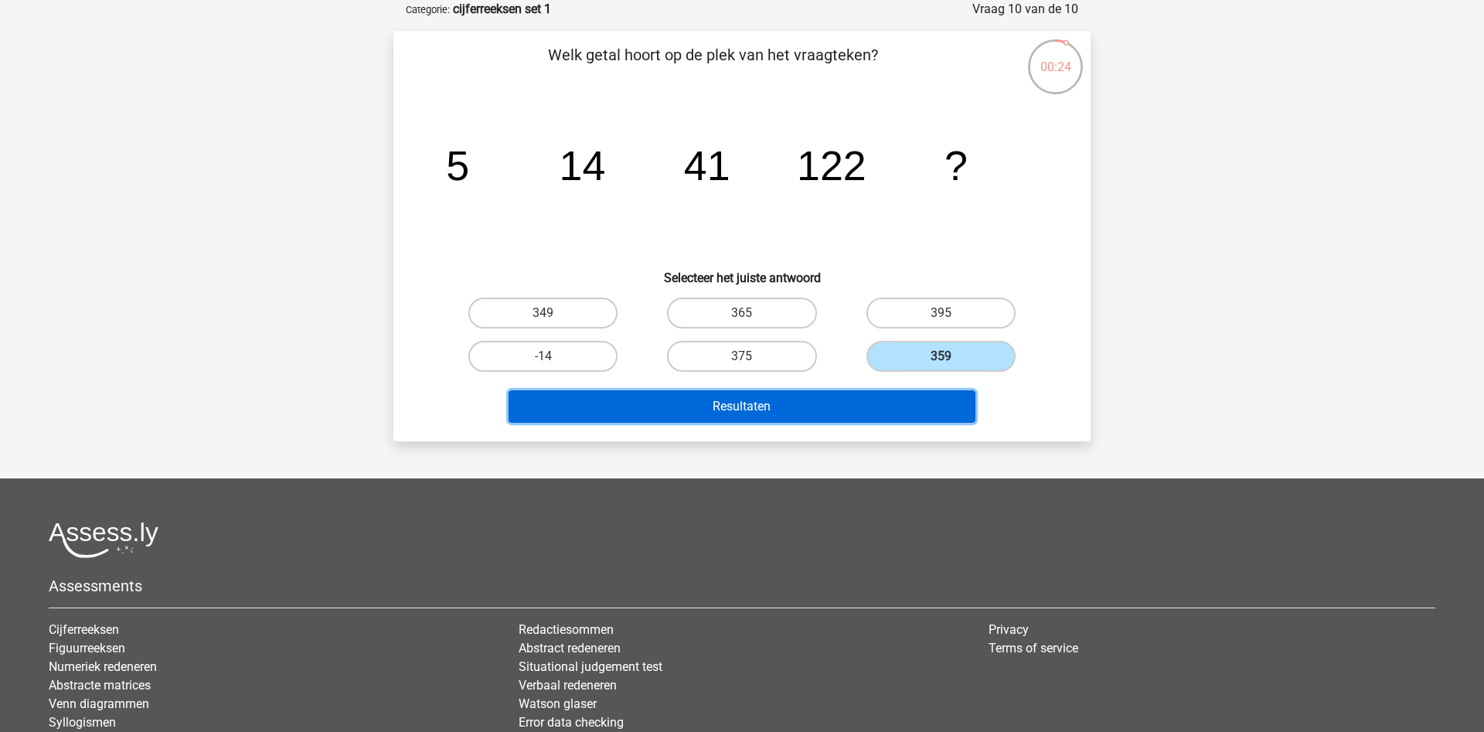
click at [924, 398] on button "Resultaten" at bounding box center [743, 406] width 468 height 32
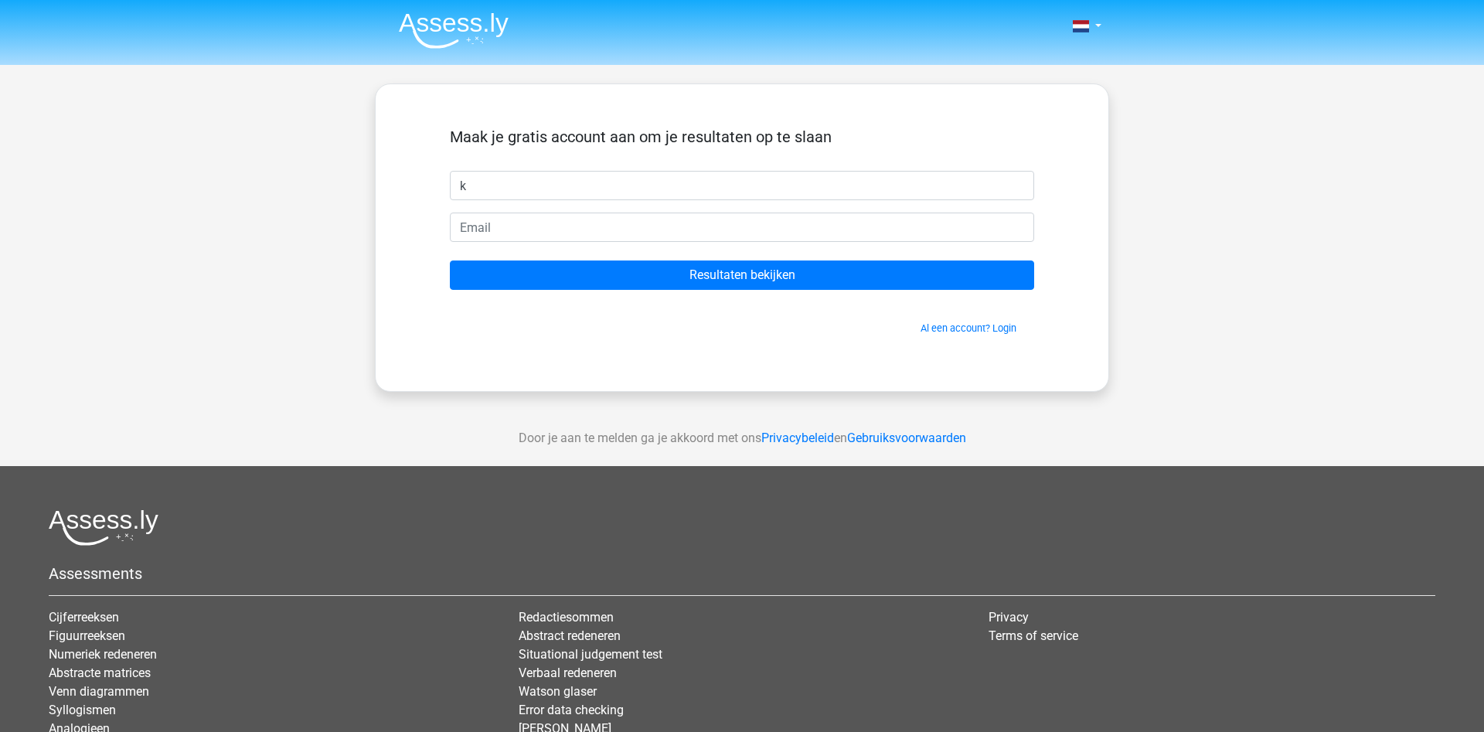
type input "k"
click at [663, 213] on form "Maak je gratis account aan om je resultaten op te slaan k Resultaten bekijken A…" at bounding box center [742, 232] width 584 height 208
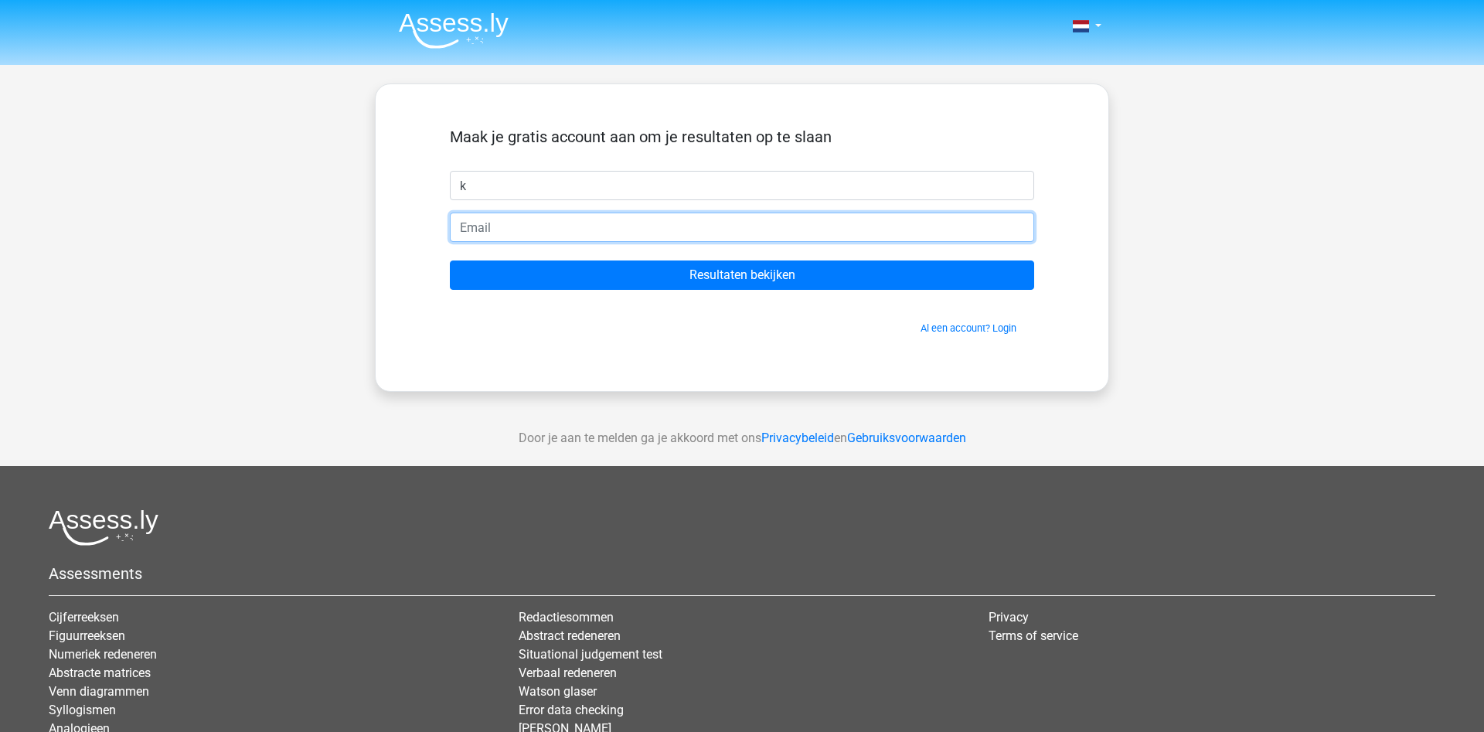
click at [673, 235] on input "email" at bounding box center [742, 227] width 584 height 29
type input "[EMAIL_ADDRESS][DOMAIN_NAME]"
click at [450, 260] on input "Resultaten bekijken" at bounding box center [742, 274] width 584 height 29
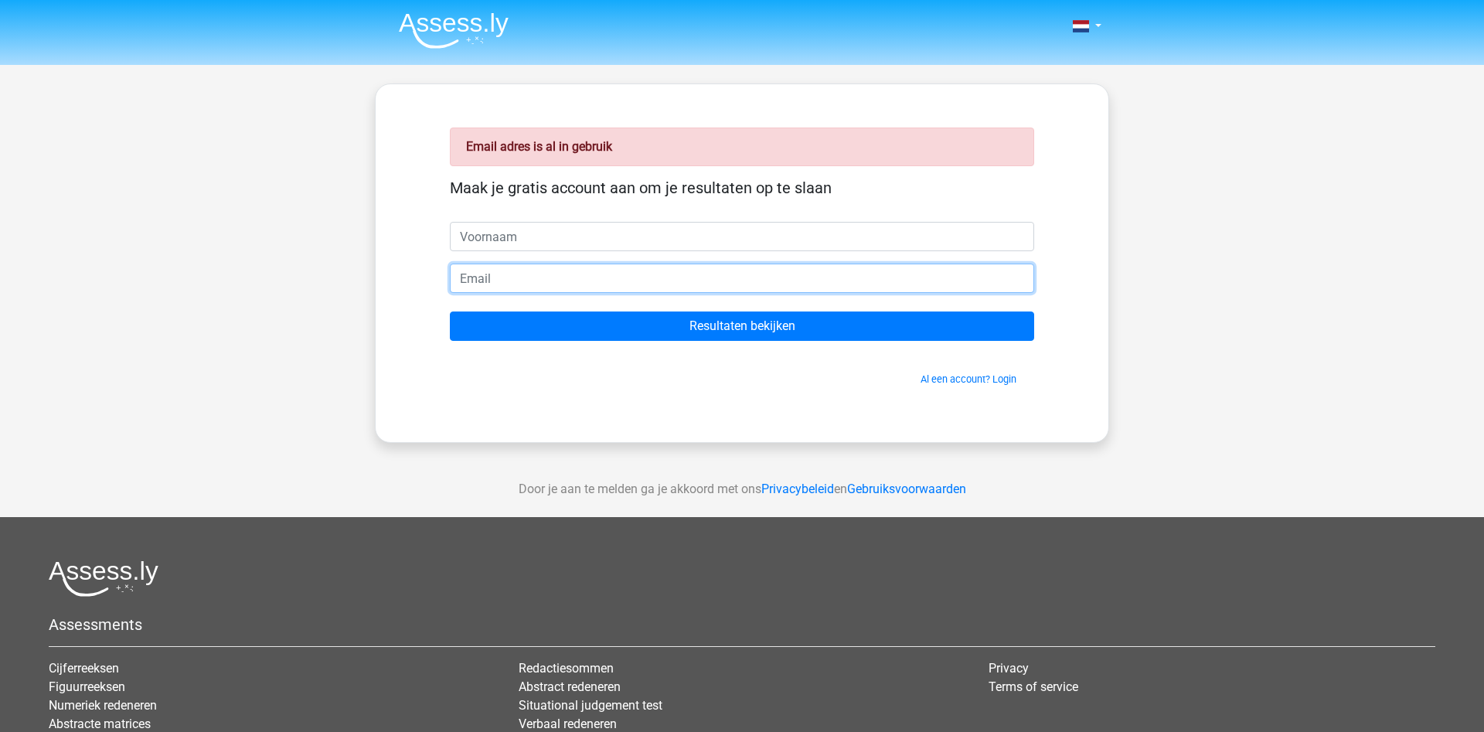
click at [649, 285] on input "email" at bounding box center [742, 278] width 584 height 29
type input "p"
type input "[EMAIL_ADDRESS][DOMAIN_NAME]"
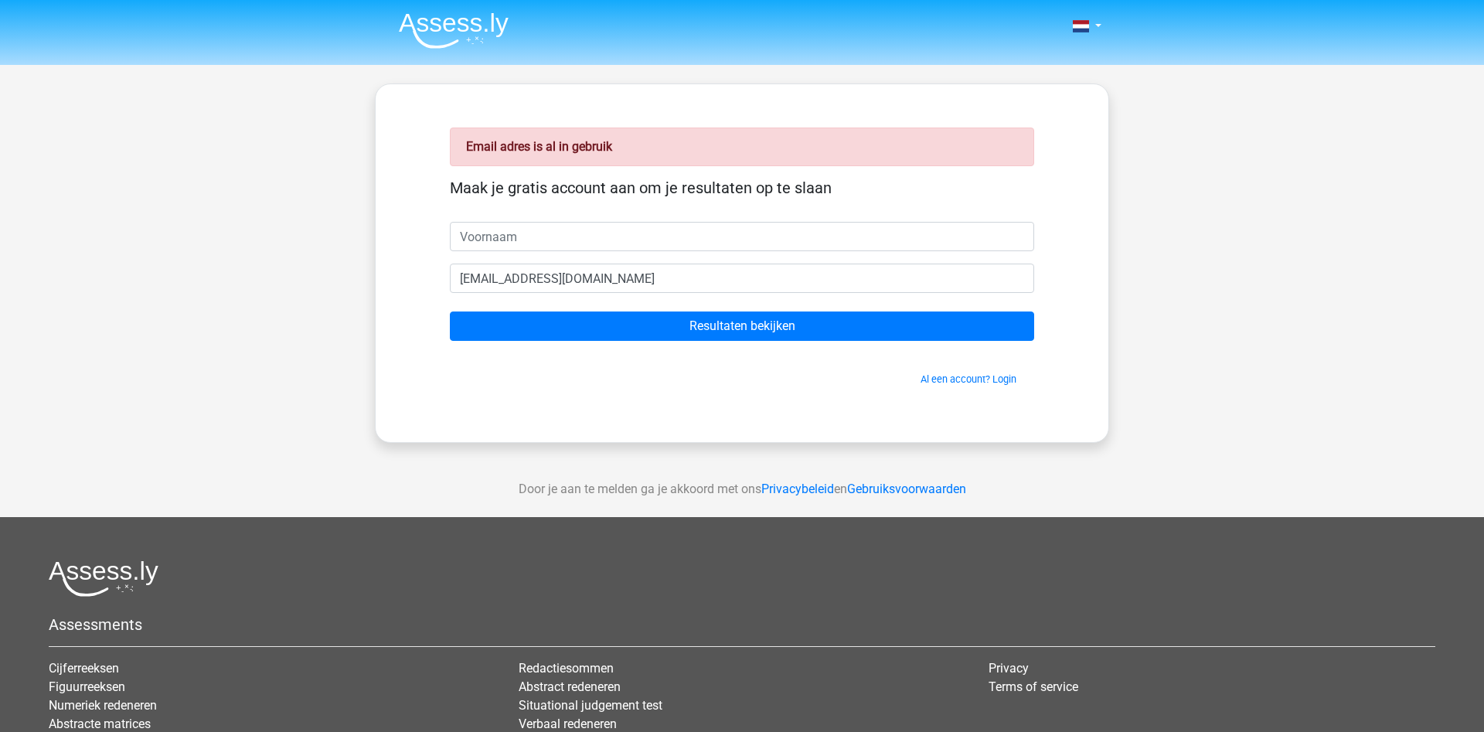
click at [628, 222] on div "Maak je gratis account aan om je resultaten op te slaan" at bounding box center [742, 200] width 584 height 43
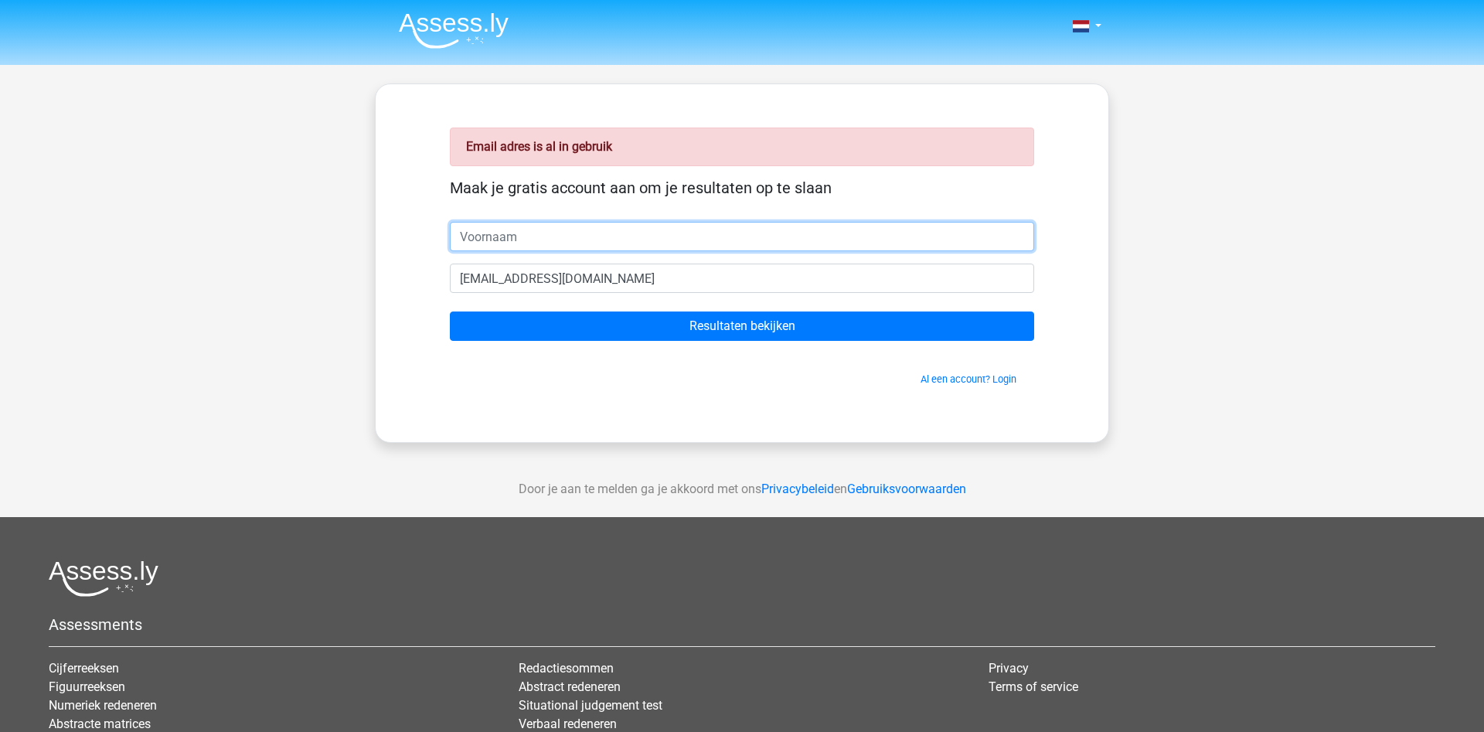
click at [613, 245] on input "text" at bounding box center [742, 236] width 584 height 29
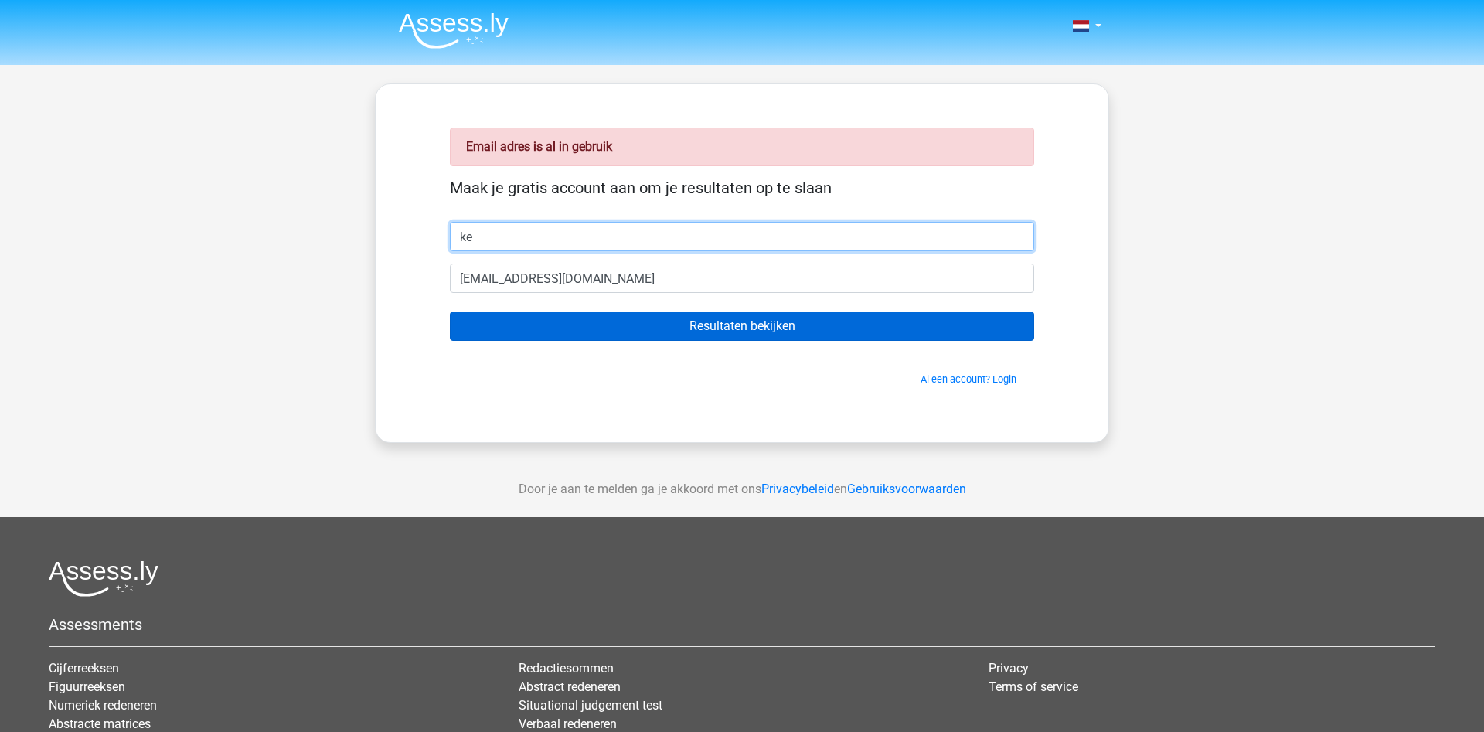
type input "ke"
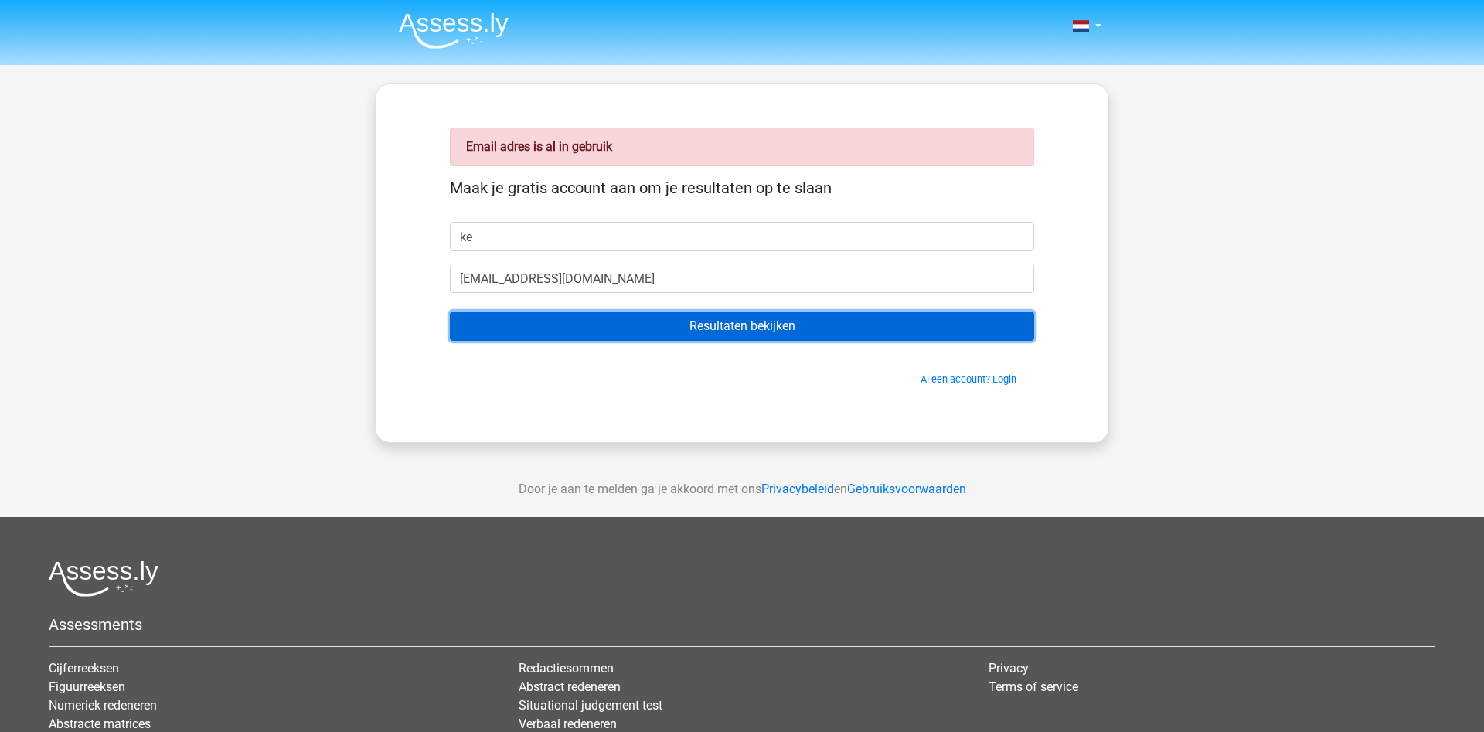
click at [686, 321] on input "Resultaten bekijken" at bounding box center [742, 325] width 584 height 29
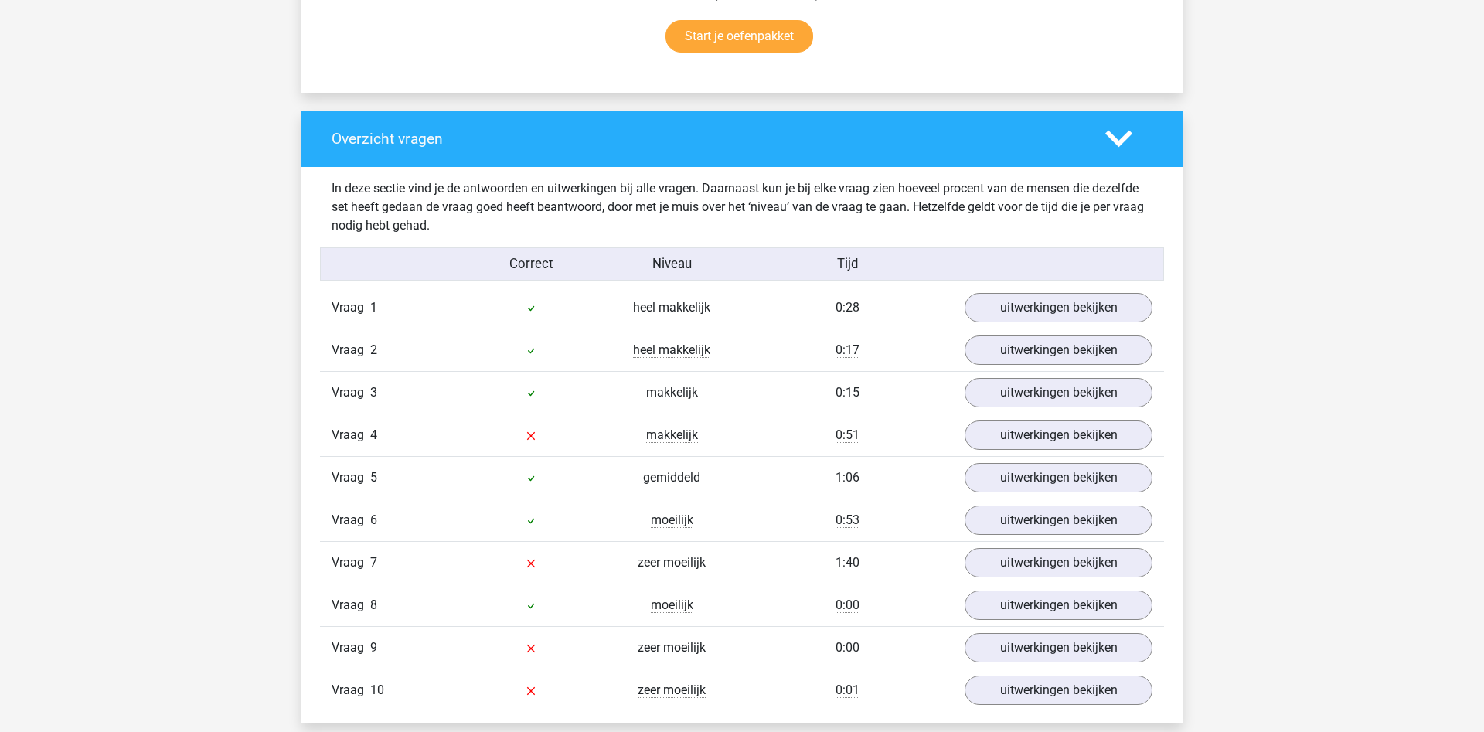
scroll to position [1183, 0]
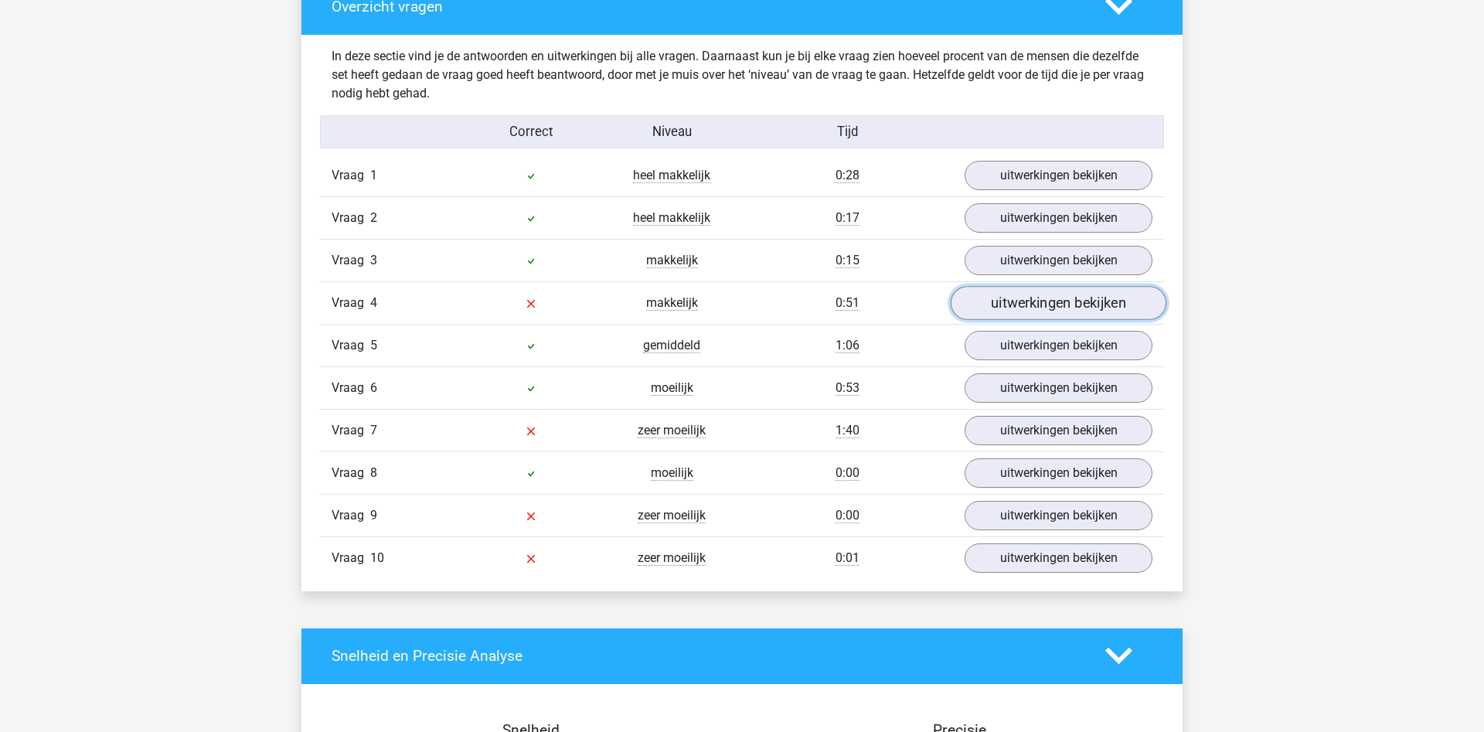
click at [1052, 319] on link "uitwerkingen bekijken" at bounding box center [1059, 303] width 216 height 34
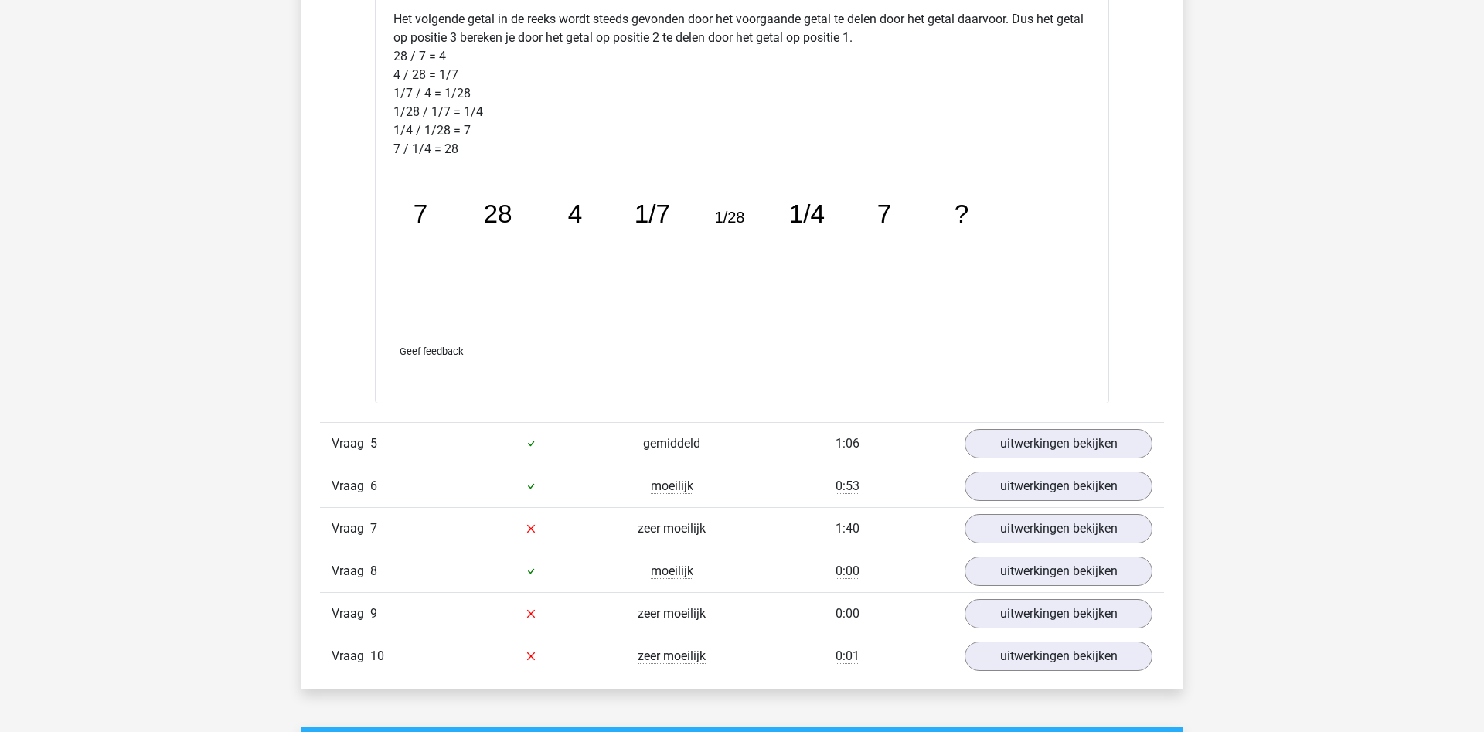
scroll to position [1892, 0]
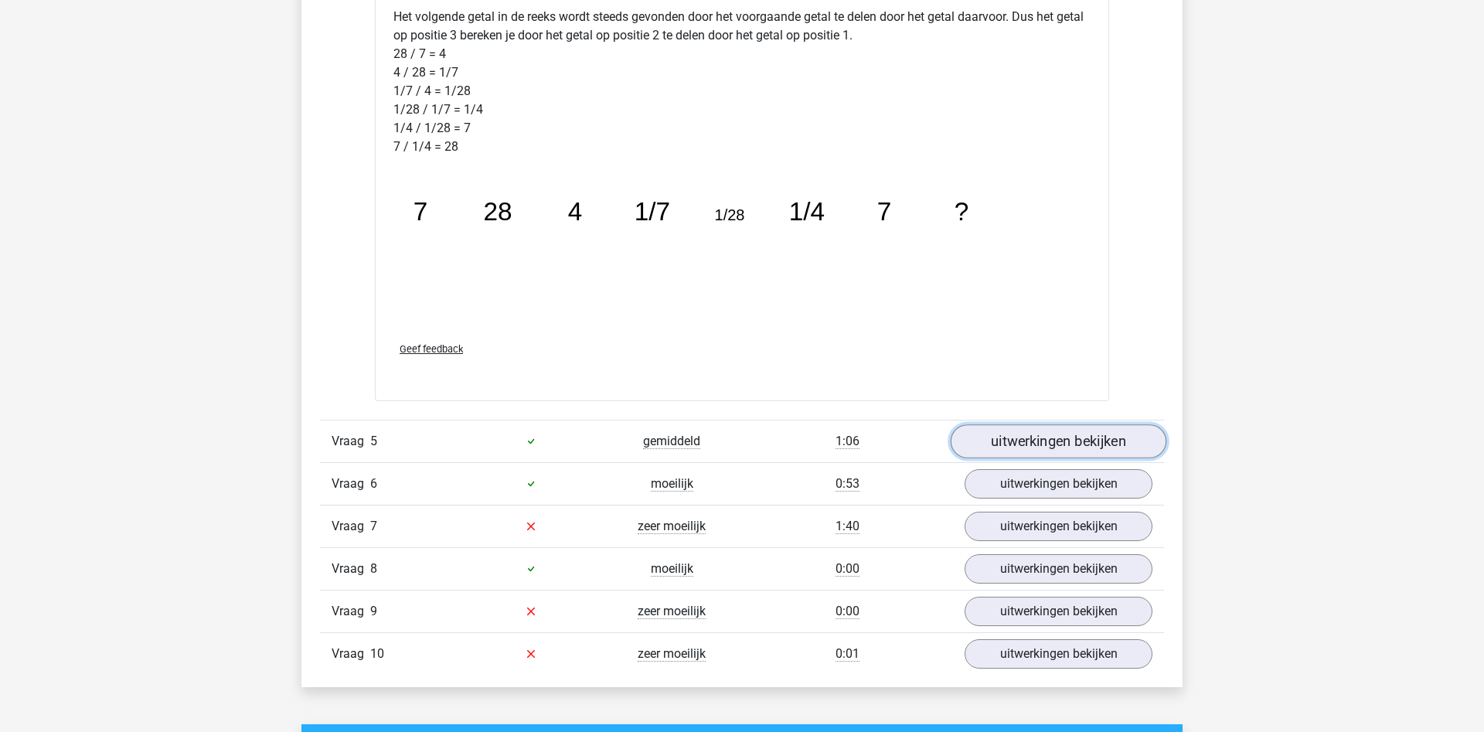
click at [1023, 435] on link "uitwerkingen bekijken" at bounding box center [1059, 441] width 216 height 34
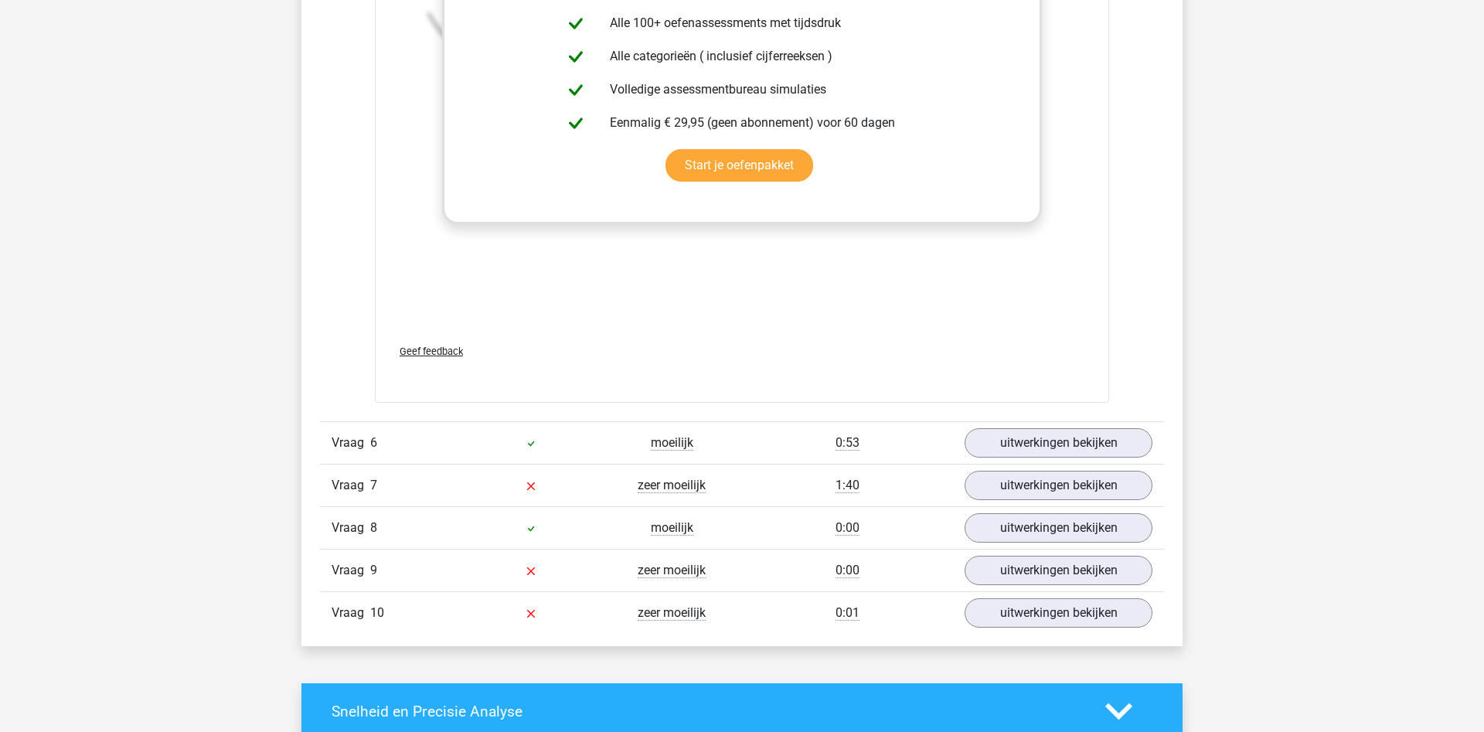
scroll to position [2917, 0]
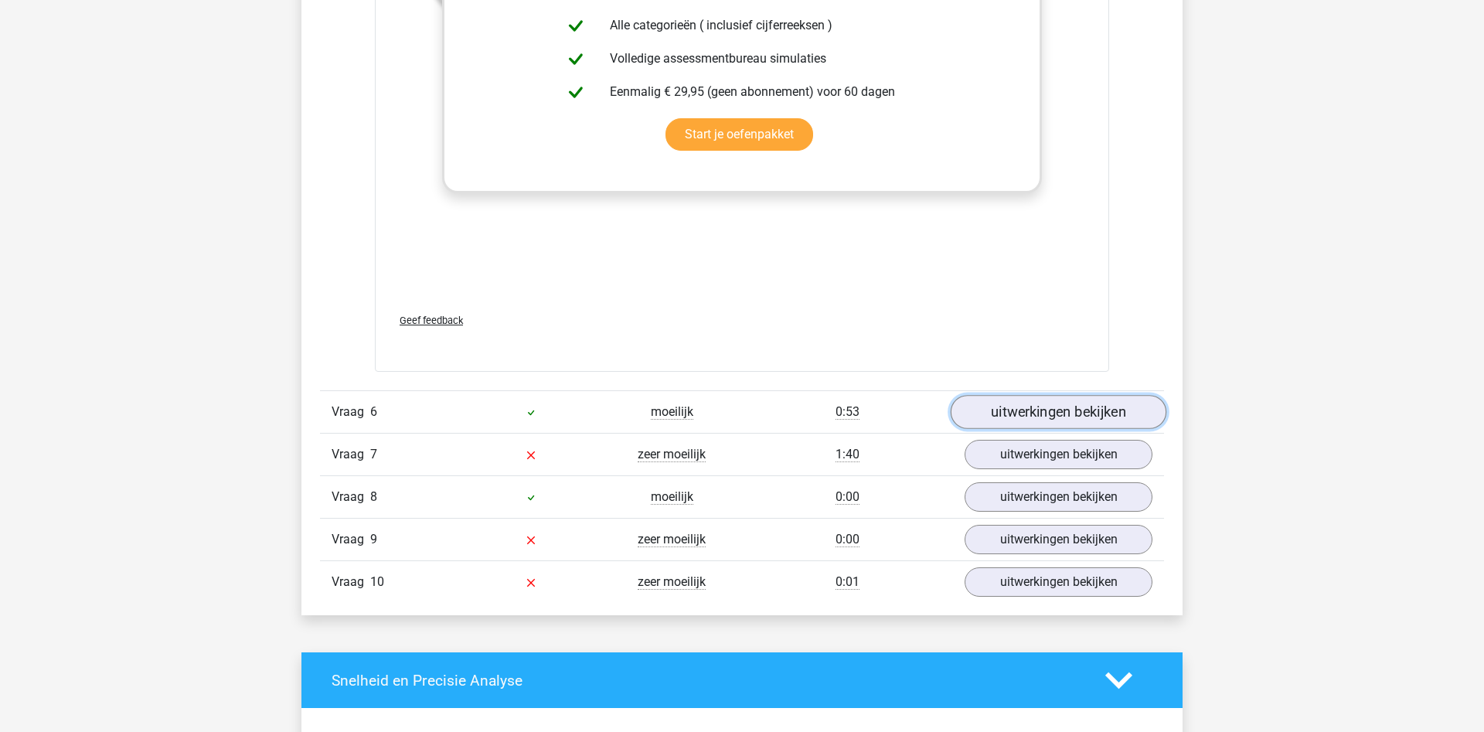
click at [1019, 413] on link "uitwerkingen bekijken" at bounding box center [1059, 412] width 216 height 34
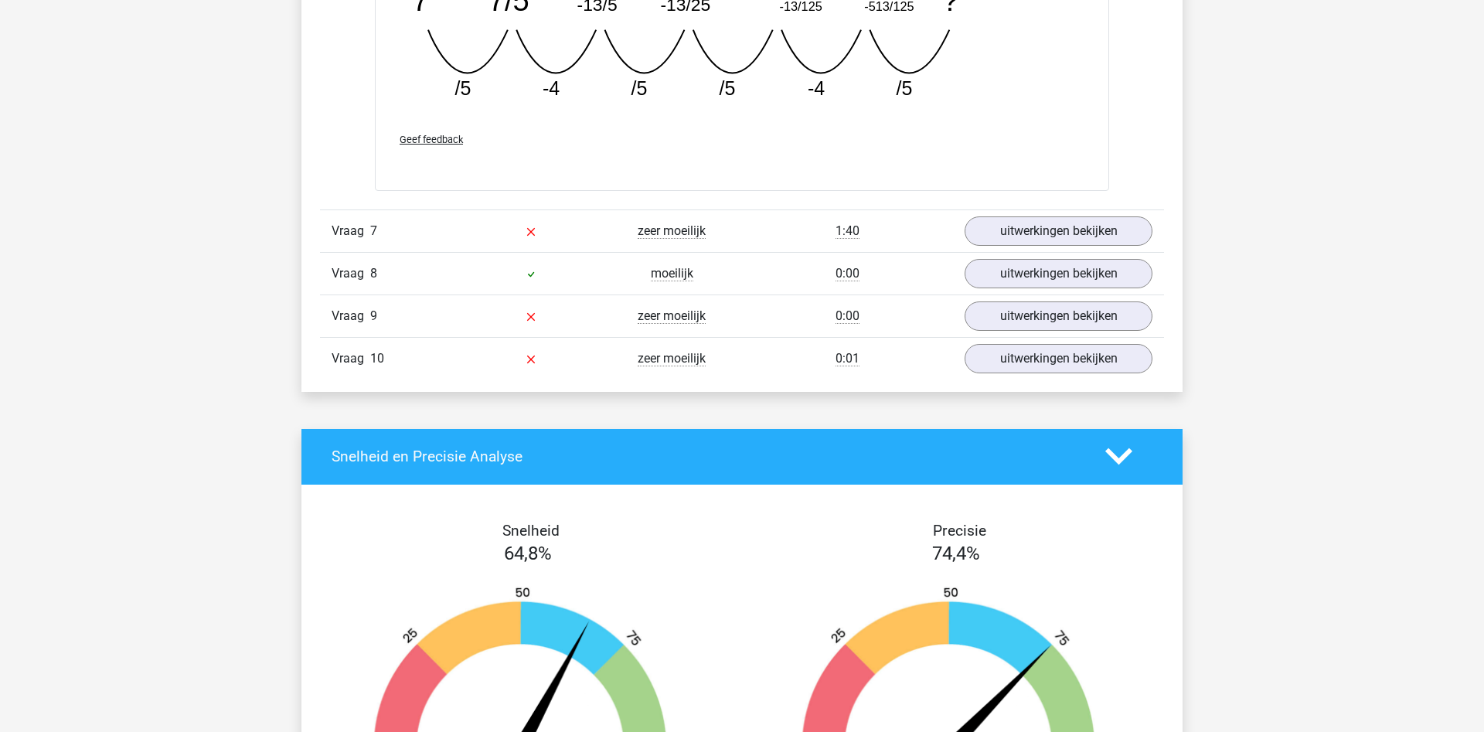
scroll to position [3705, 0]
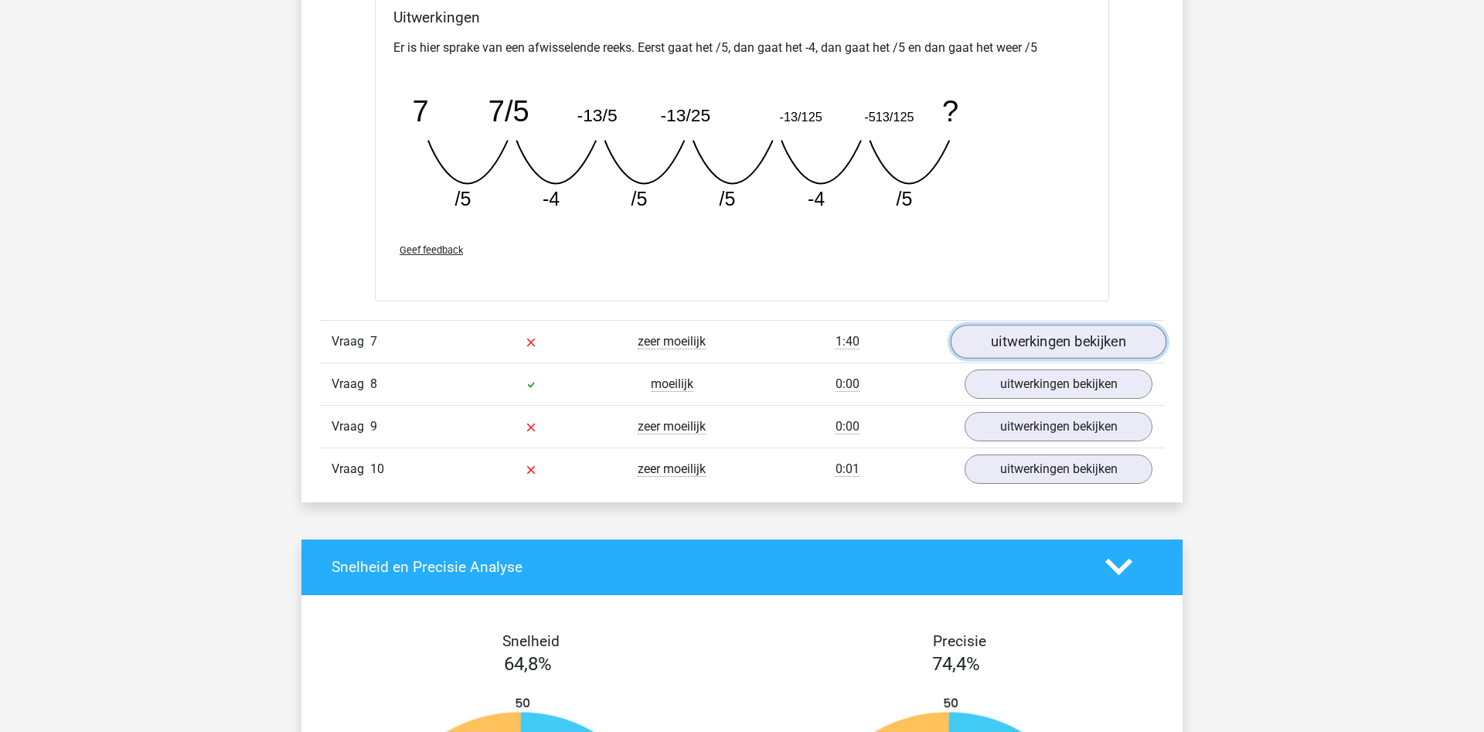
click at [1035, 332] on link "uitwerkingen bekijken" at bounding box center [1059, 342] width 216 height 34
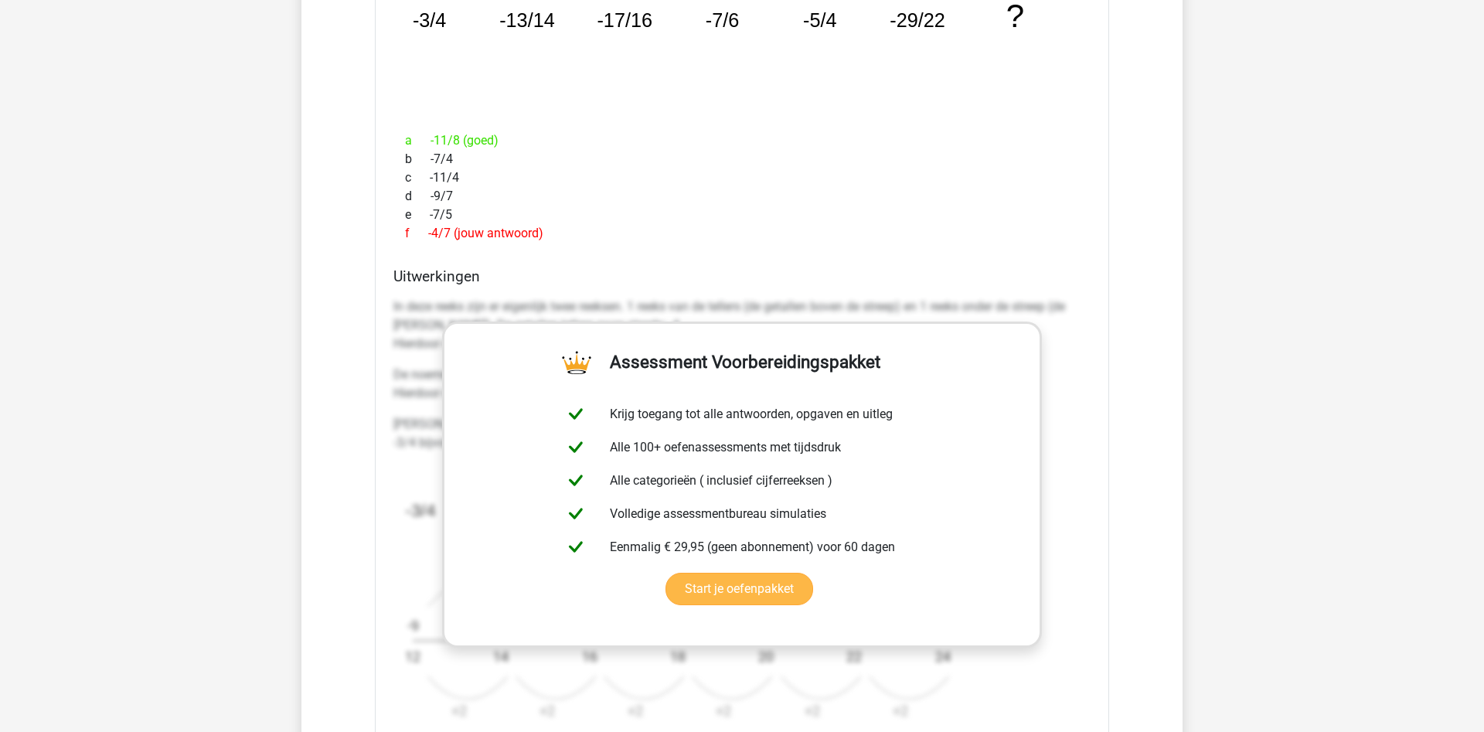
scroll to position [4178, 0]
click at [829, 247] on div "a -11/8 (goed) b -7/4 c -11/4 d -9/7 e -7/5 f -4/7 (jouw antwoord)" at bounding box center [741, 185] width 697 height 124
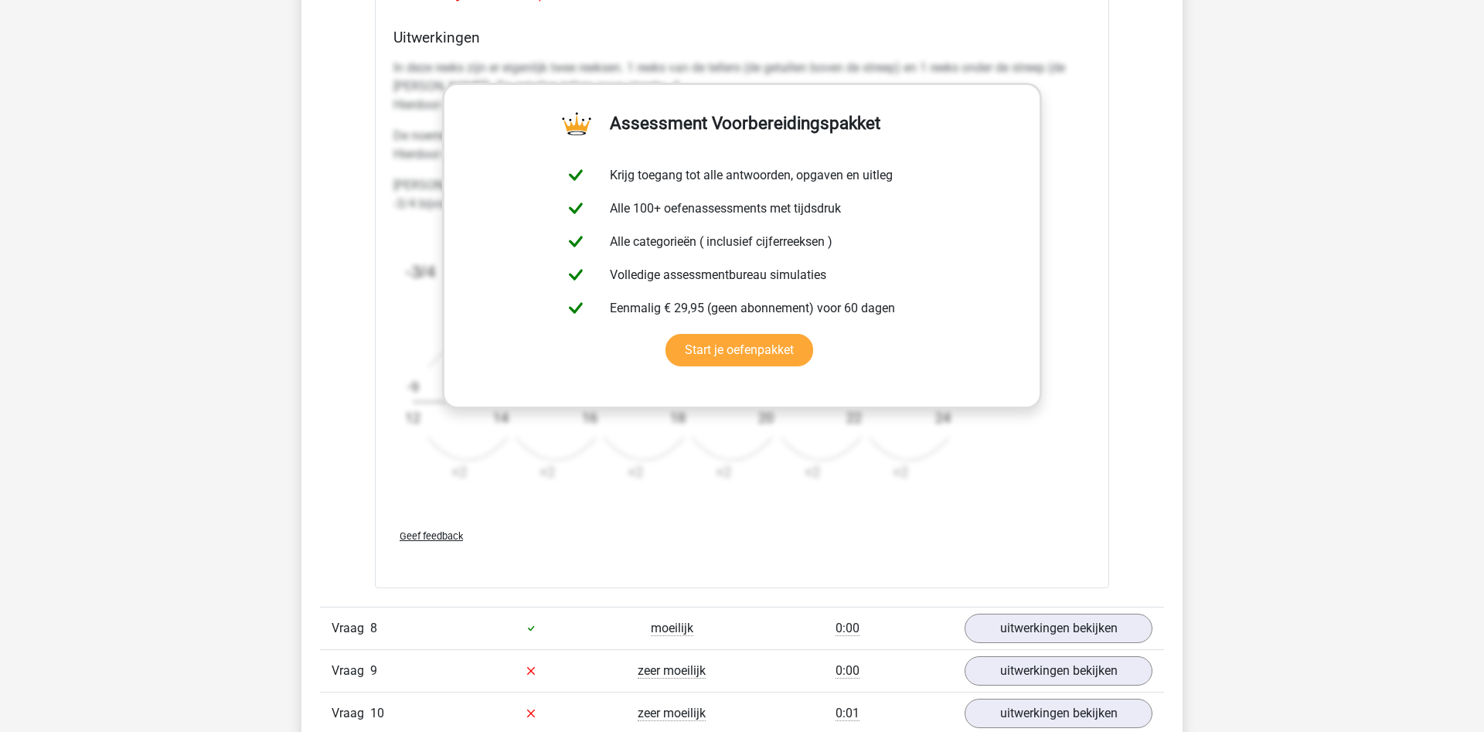
scroll to position [4572, 0]
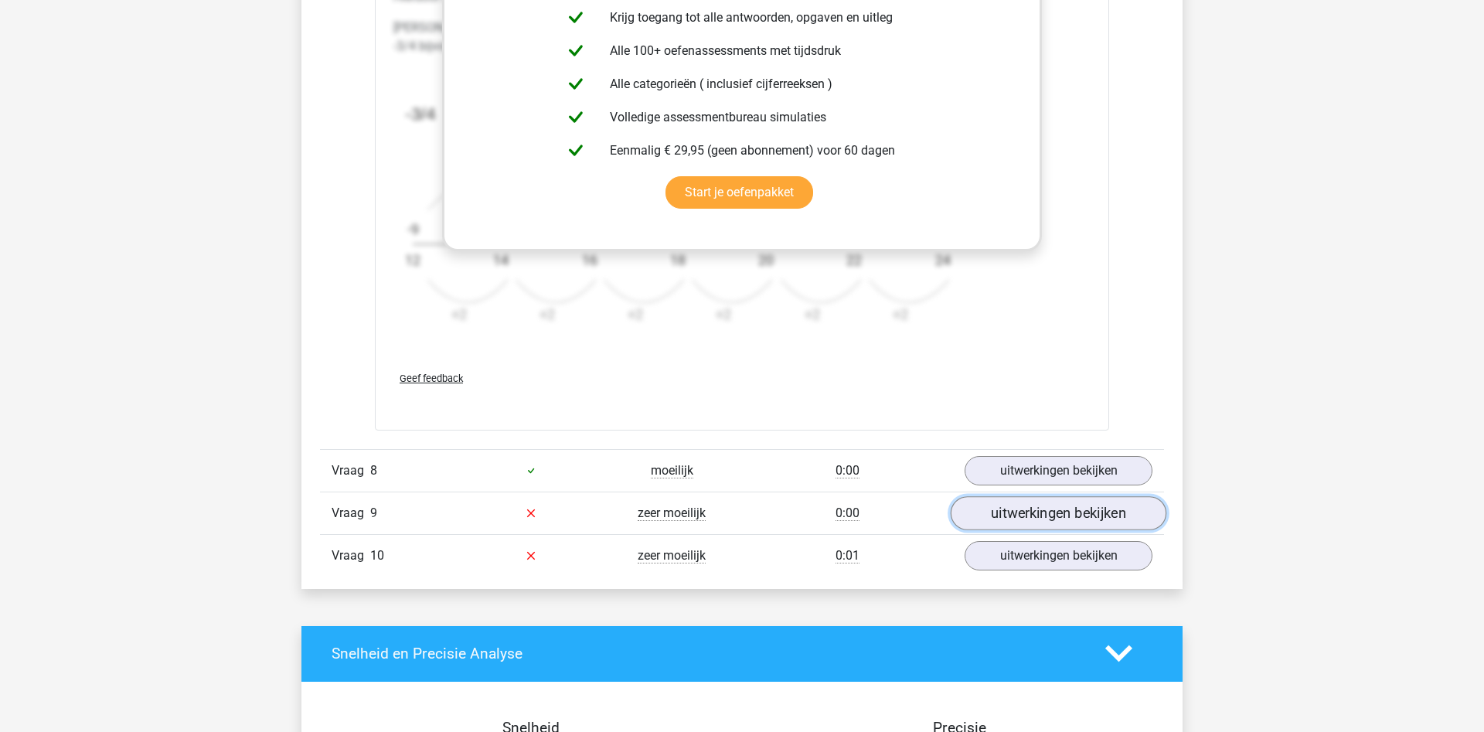
click at [1012, 507] on link "uitwerkingen bekijken" at bounding box center [1059, 513] width 216 height 34
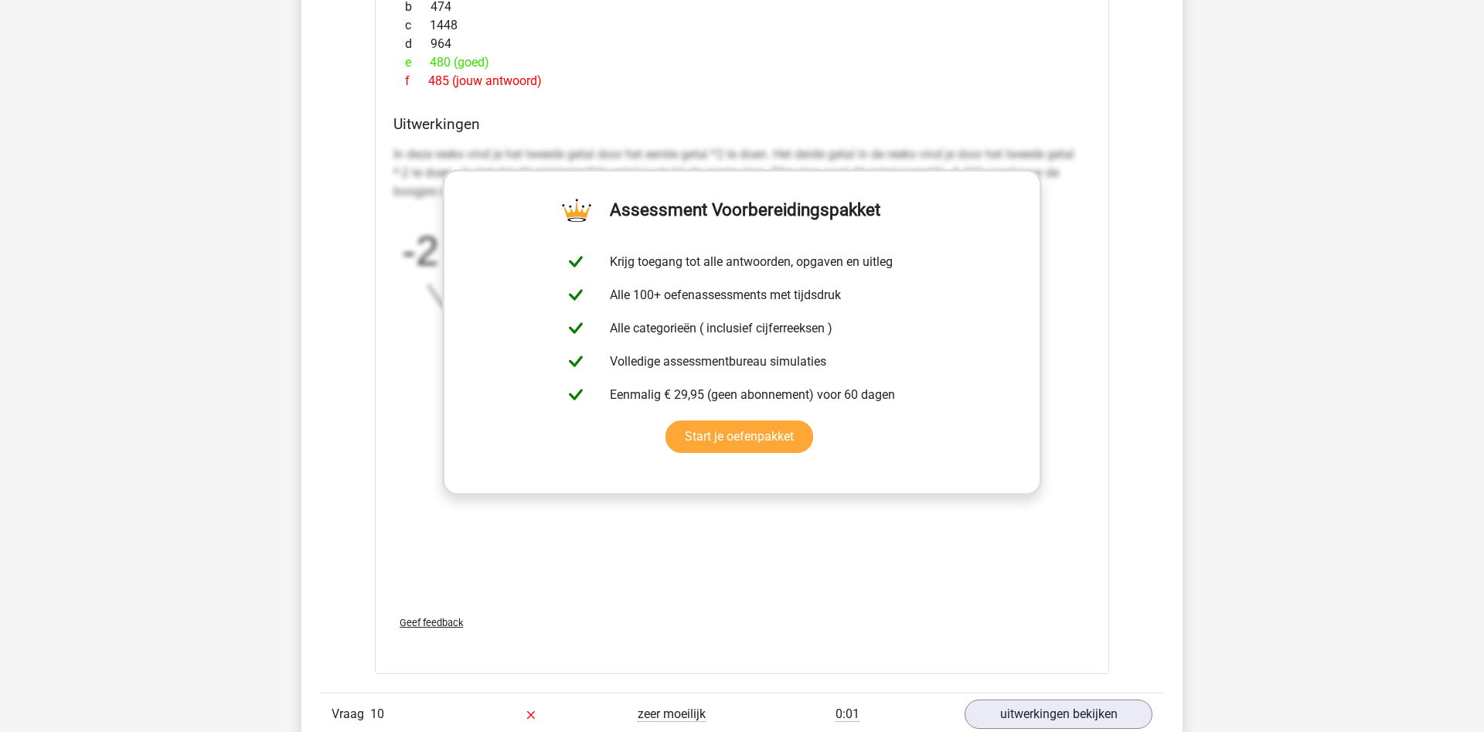
scroll to position [5518, 0]
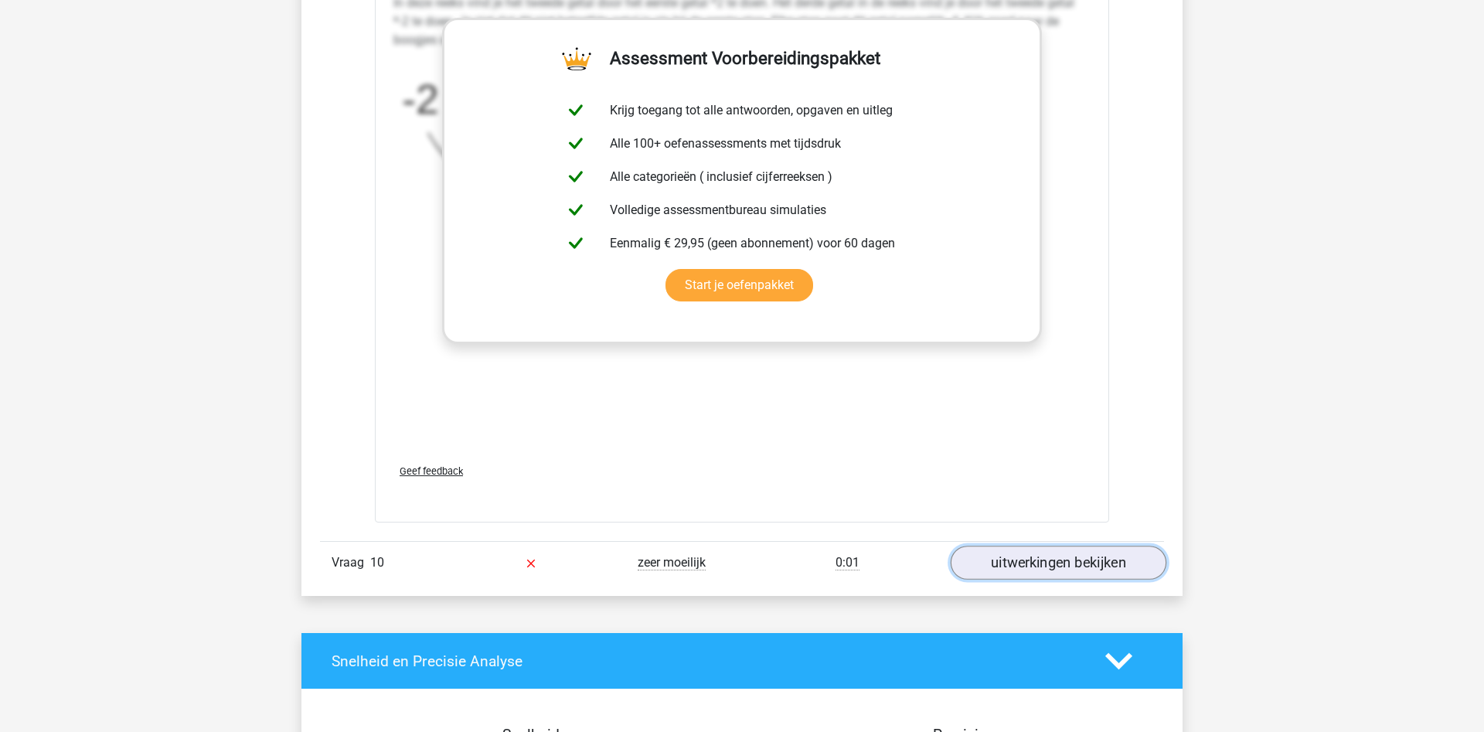
click at [1073, 550] on link "uitwerkingen bekijken" at bounding box center [1059, 563] width 216 height 34
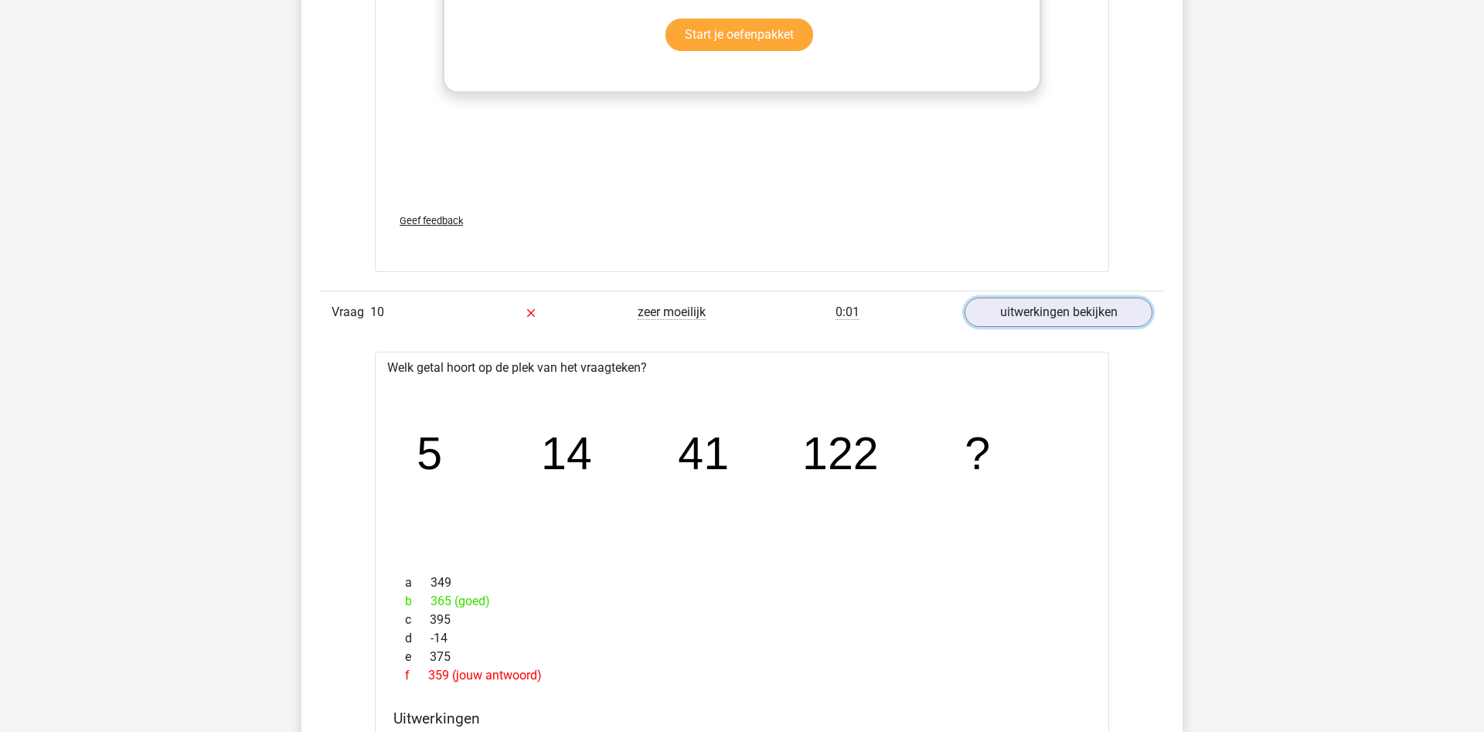
scroll to position [5755, 0]
